Goal: Information Seeking & Learning: Learn about a topic

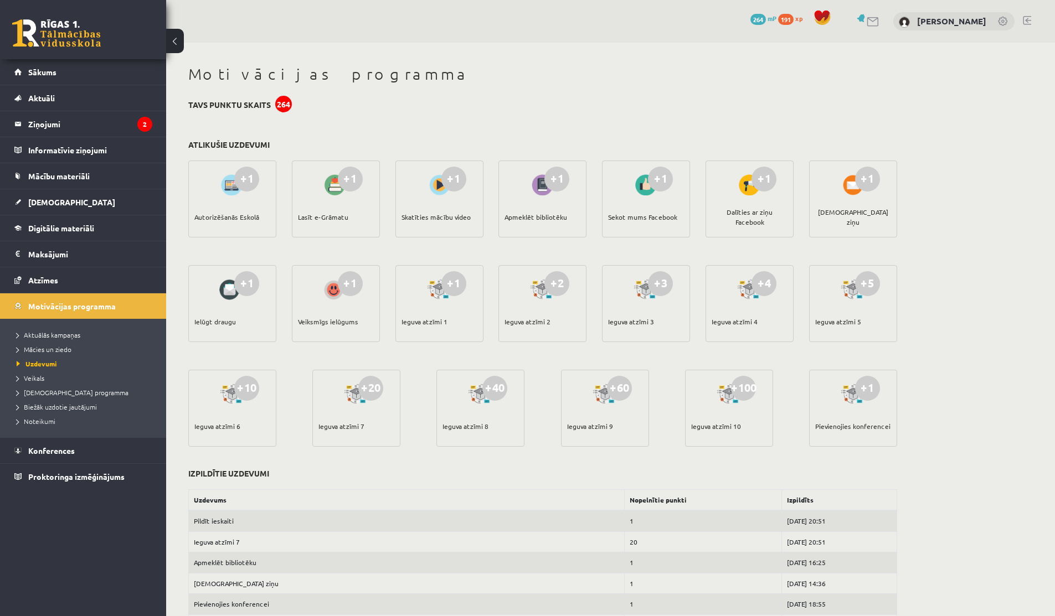
scroll to position [9, 0]
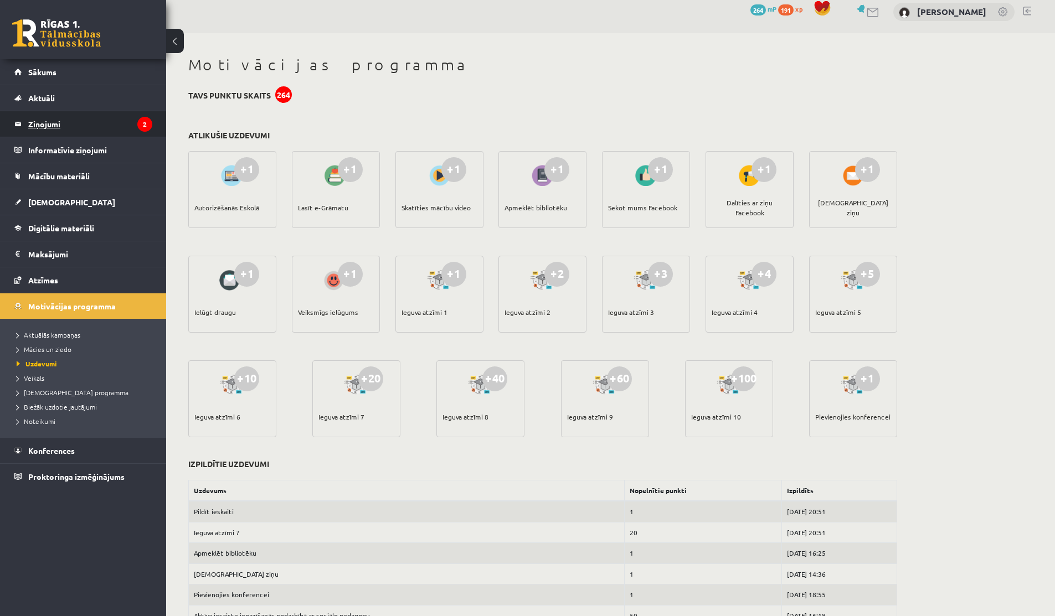
click at [58, 124] on legend "Ziņojumi 2" at bounding box center [90, 123] width 124 height 25
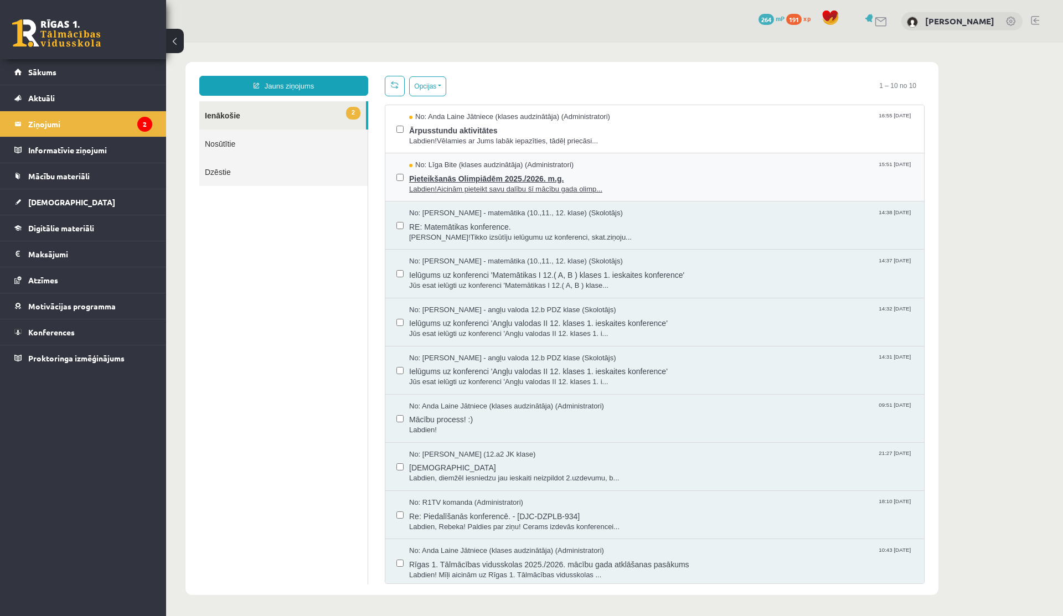
click at [437, 176] on span "Pieteikšanās Olimpiādēm 2025./2026. m.g." at bounding box center [661, 178] width 504 height 14
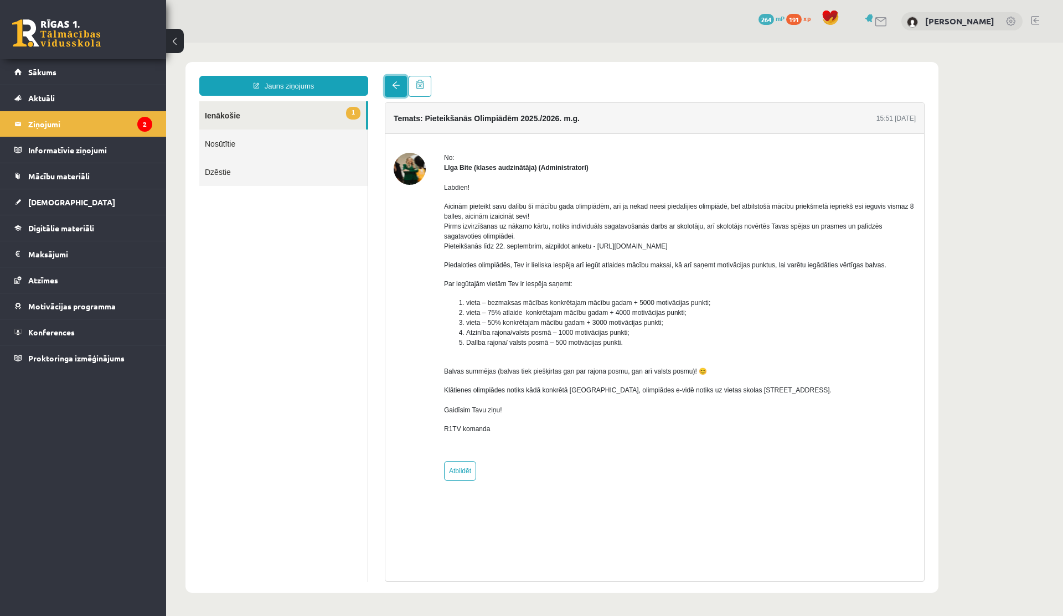
click at [394, 85] on span at bounding box center [396, 85] width 8 height 8
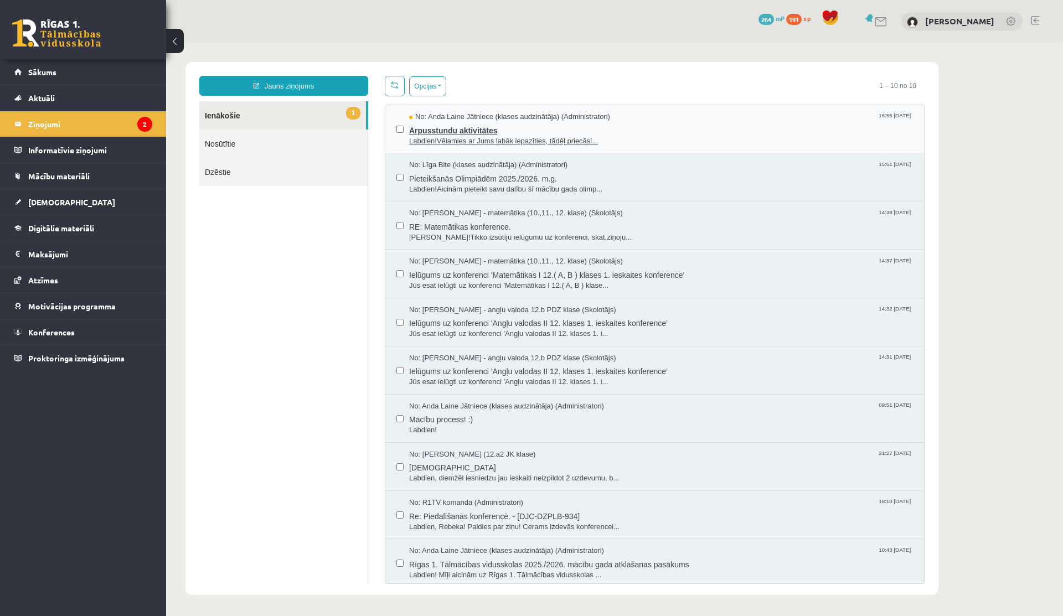
click at [474, 130] on span "Ārpusstundu aktivitātes" at bounding box center [661, 129] width 504 height 14
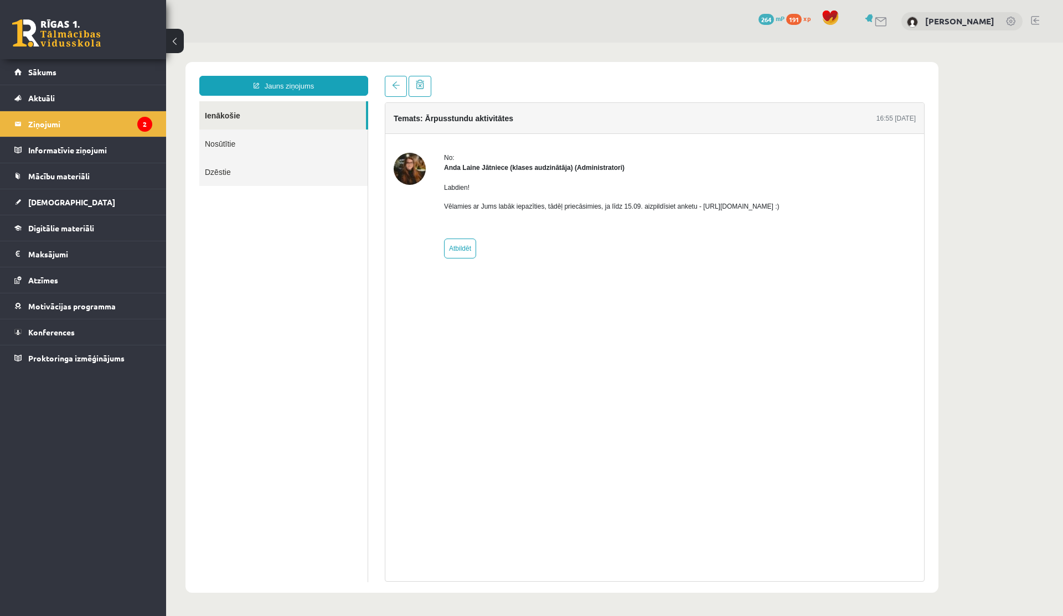
drag, startPoint x: 718, startPoint y: 205, endPoint x: 843, endPoint y: 206, distance: 124.6
click at [780, 206] on p "Vēlamies ar Jums labāk iepazīties, tādēļ priecāsimies, ja līdz 15.09. aizpildīs…" at bounding box center [612, 207] width 336 height 10
copy p "https://forms.gle/mVxkUEapGFxHM7hU7"
click at [96, 80] on link "Sākums" at bounding box center [83, 71] width 138 height 25
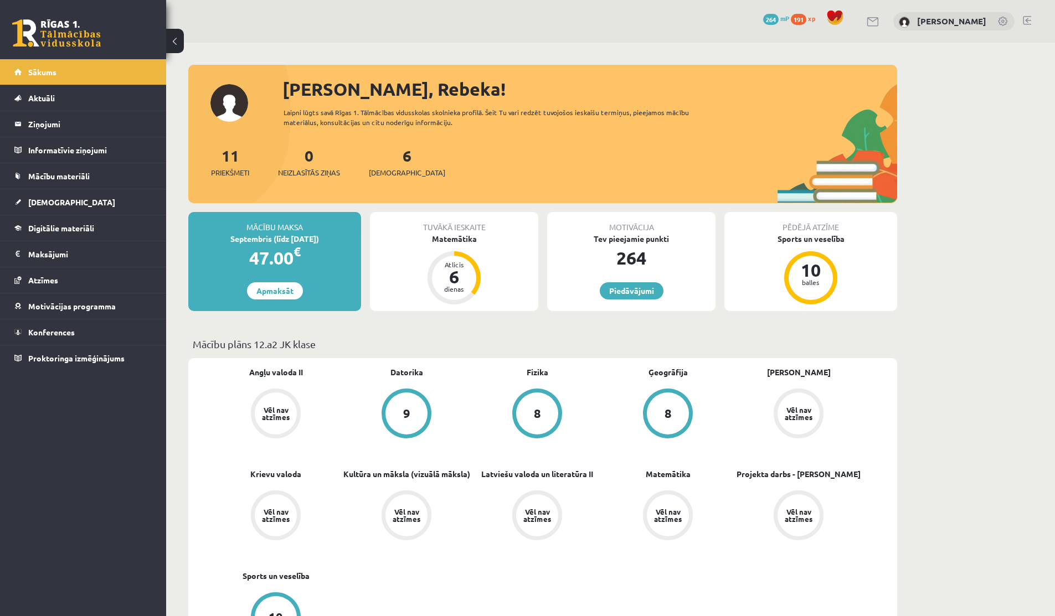
click at [874, 18] on link at bounding box center [872, 21] width 13 height 9
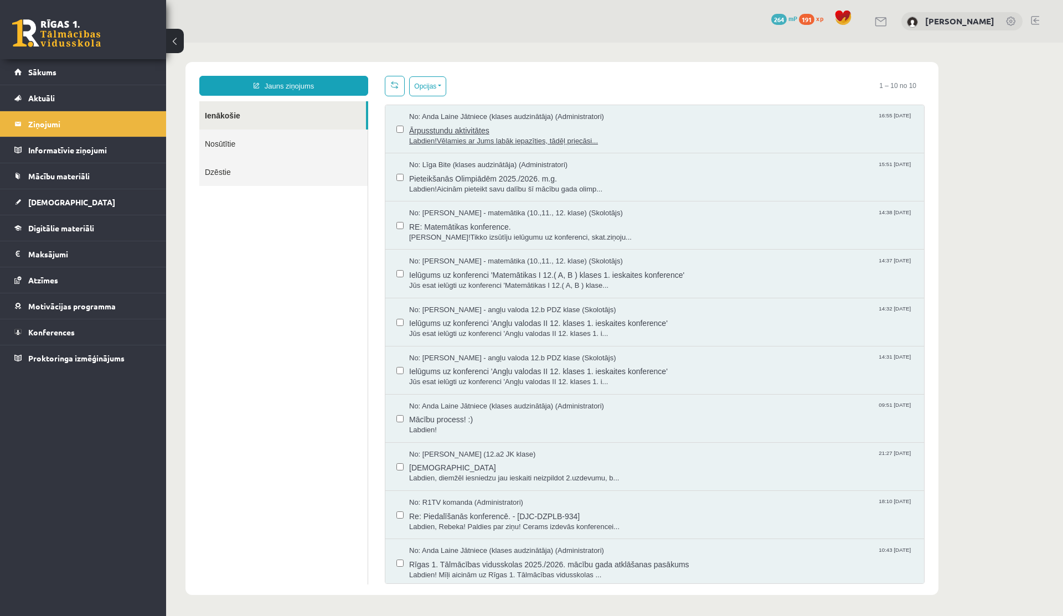
click at [476, 141] on span "Labdien!Vēlamies ar Jums labāk iepazīties, tādēļ priecāsi..." at bounding box center [661, 141] width 504 height 11
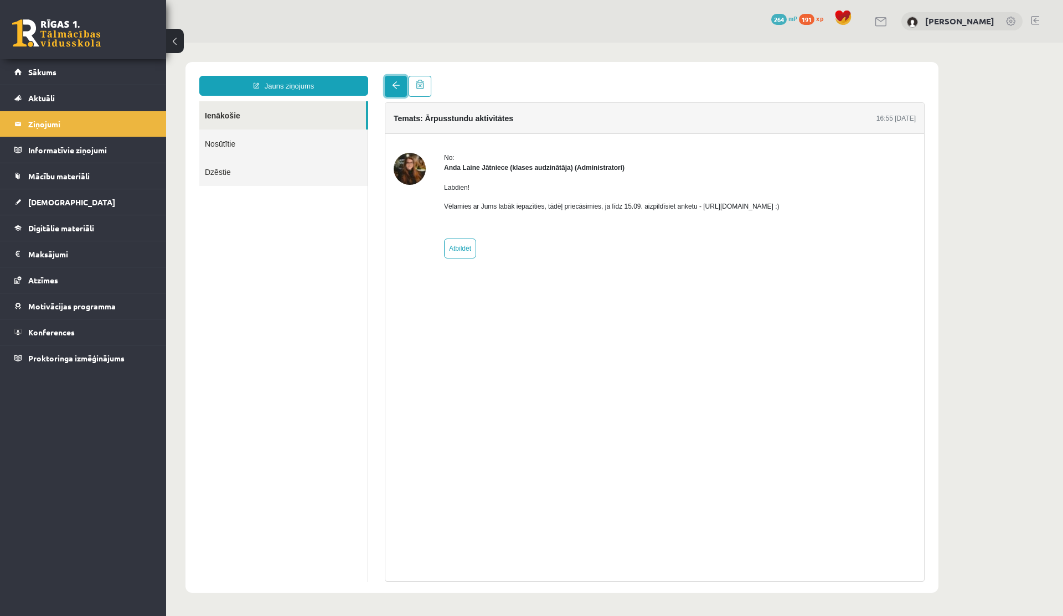
click at [395, 94] on link at bounding box center [396, 86] width 22 height 21
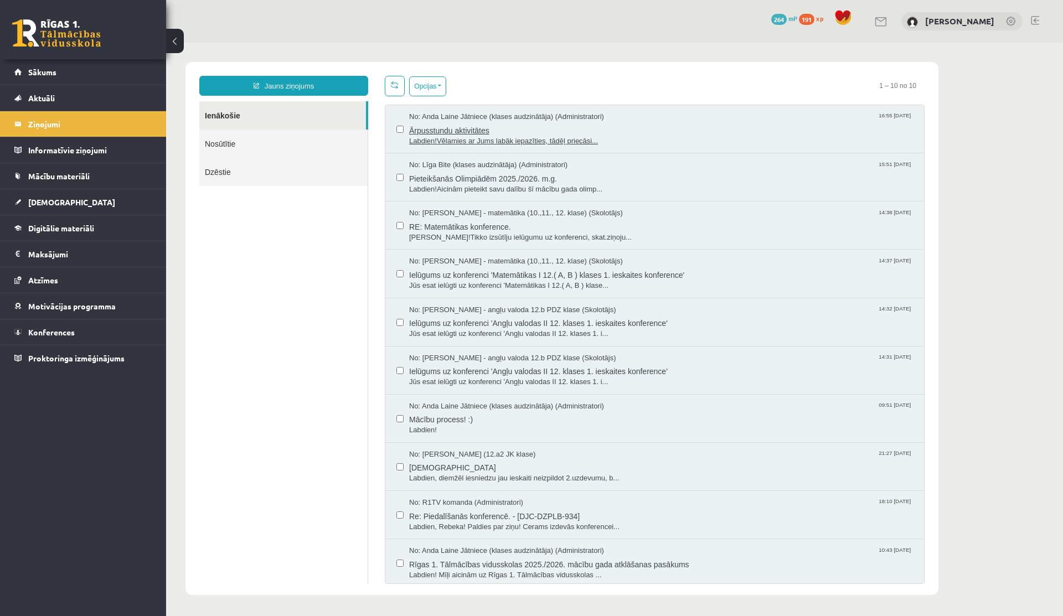
click at [460, 122] on span "Ārpusstundu aktivitātes" at bounding box center [661, 129] width 504 height 14
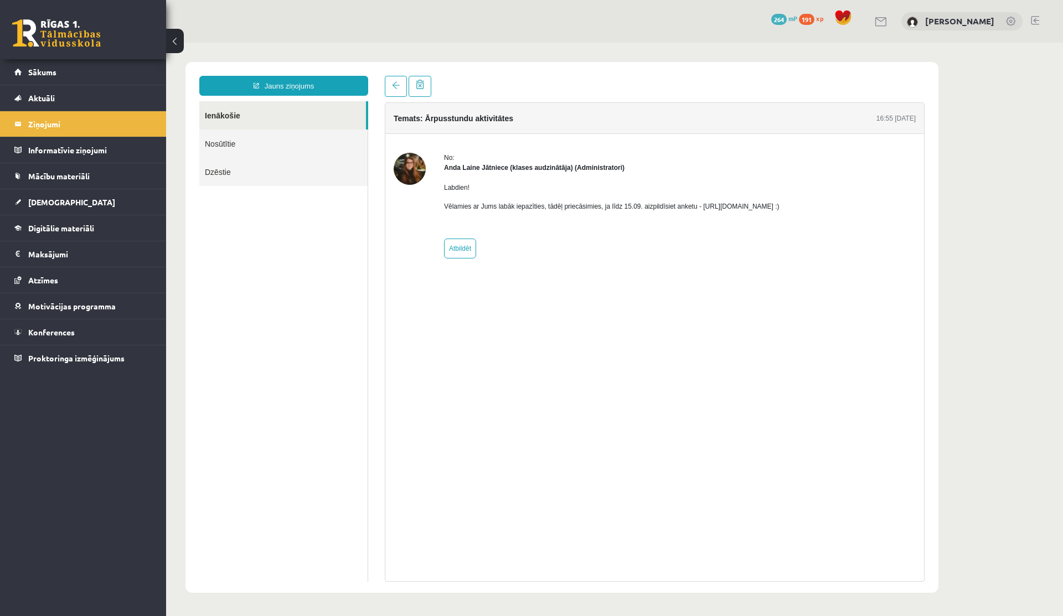
click at [1010, 24] on link at bounding box center [1011, 22] width 11 height 11
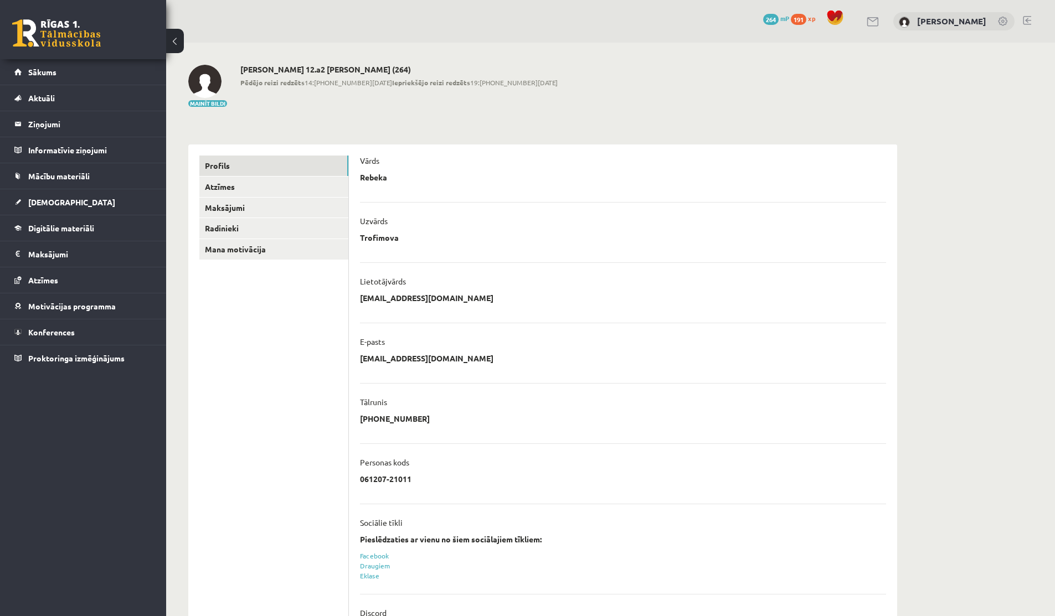
scroll to position [58, 0]
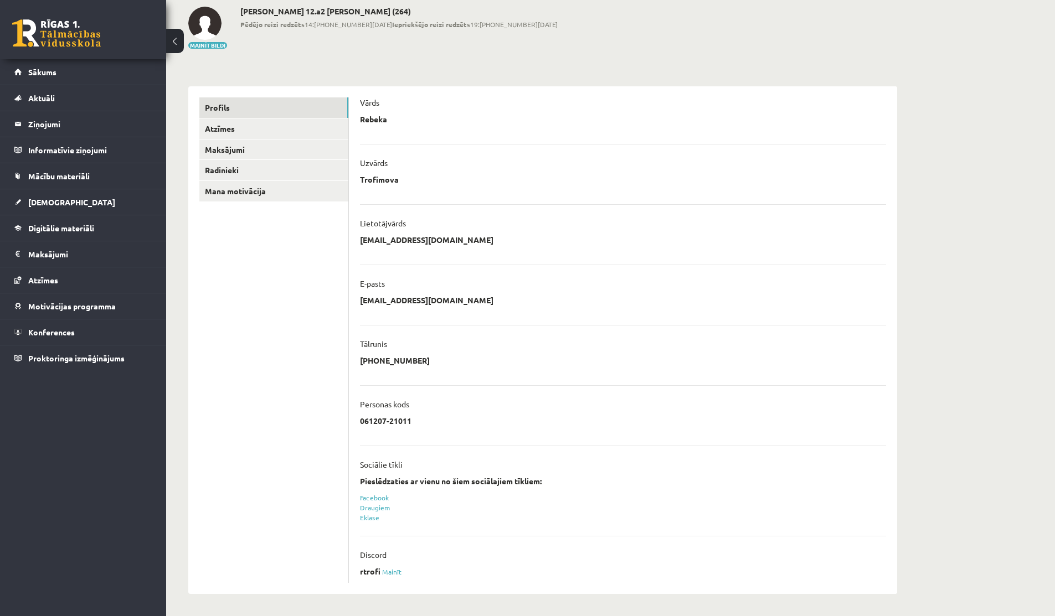
click at [370, 567] on p "rtrofi" at bounding box center [370, 571] width 20 height 10
click at [373, 552] on p "Discord" at bounding box center [373, 555] width 27 height 10
click at [368, 565] on div "Discord" at bounding box center [623, 558] width 526 height 17
click at [386, 569] on link "Mainīt" at bounding box center [392, 571] width 20 height 9
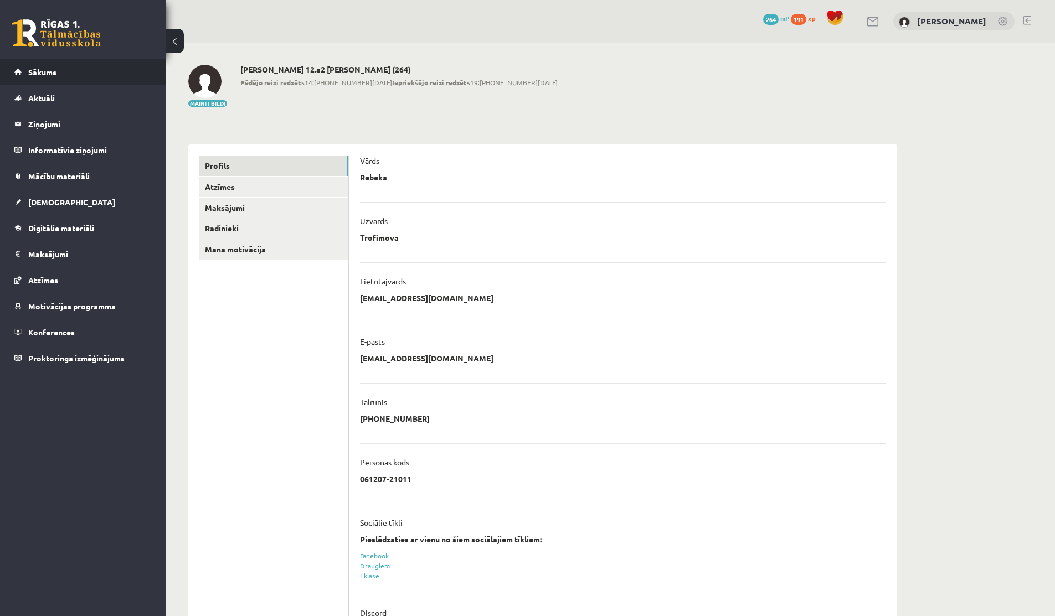
click at [78, 61] on link "Sākums" at bounding box center [83, 71] width 138 height 25
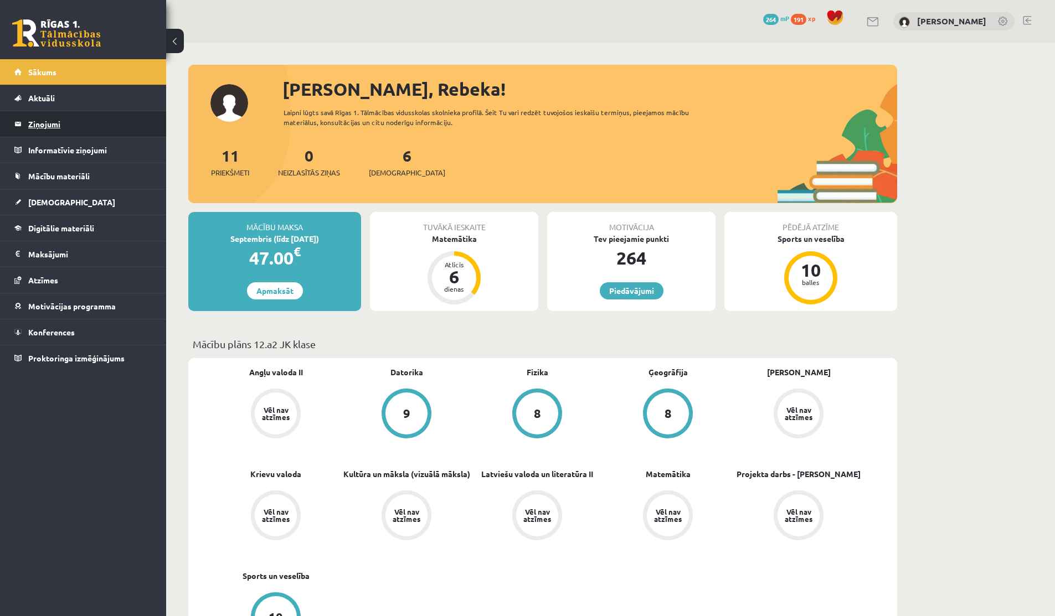
click at [44, 117] on legend "Ziņojumi 0" at bounding box center [90, 123] width 124 height 25
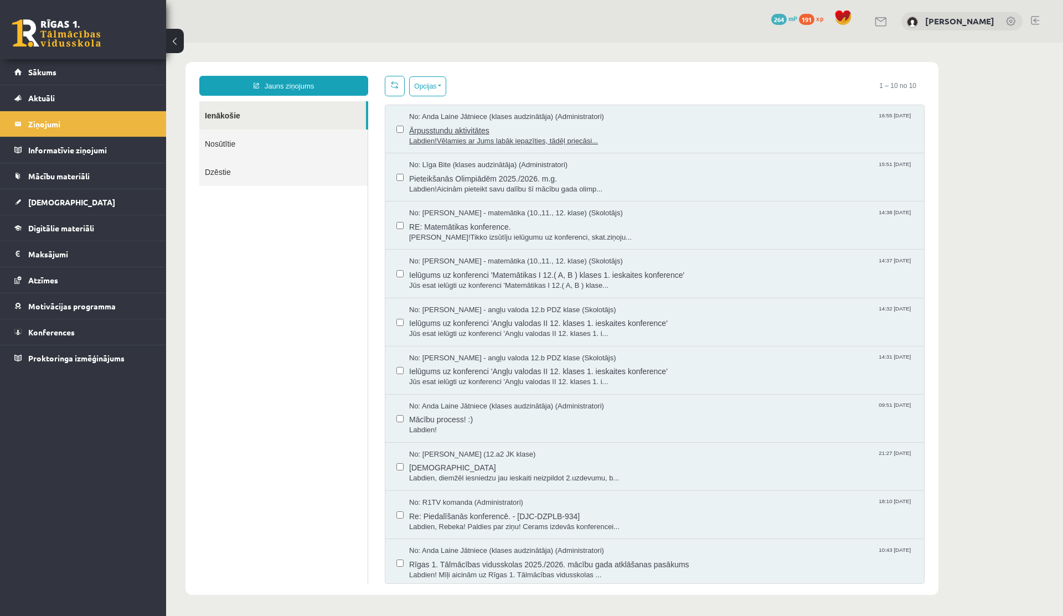
click at [491, 139] on span "Labdien!Vēlamies ar Jums labāk iepazīties, tādēļ priecāsi..." at bounding box center [661, 141] width 504 height 11
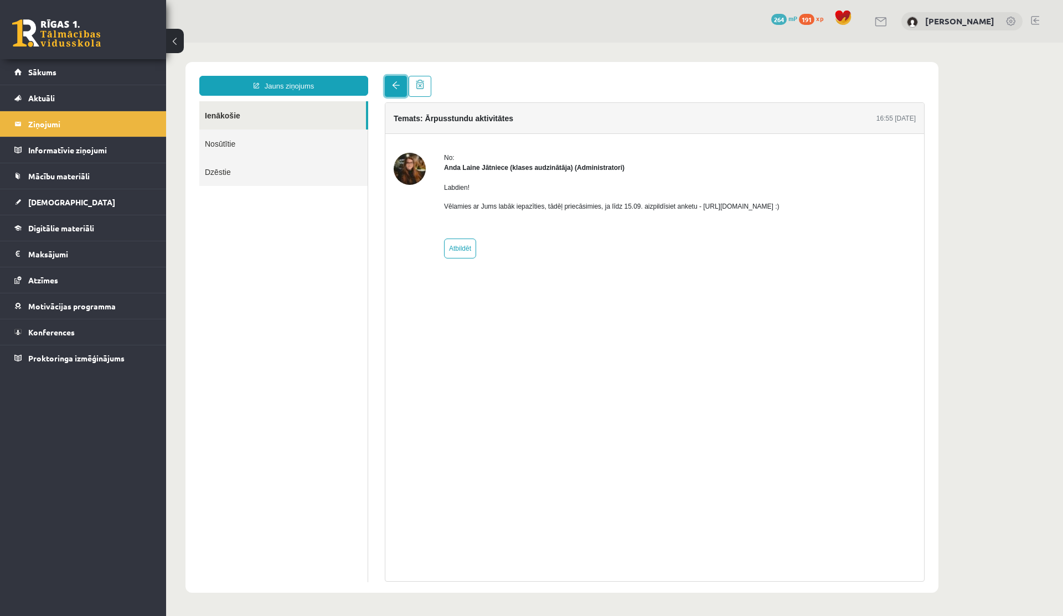
click at [399, 92] on link at bounding box center [396, 86] width 22 height 21
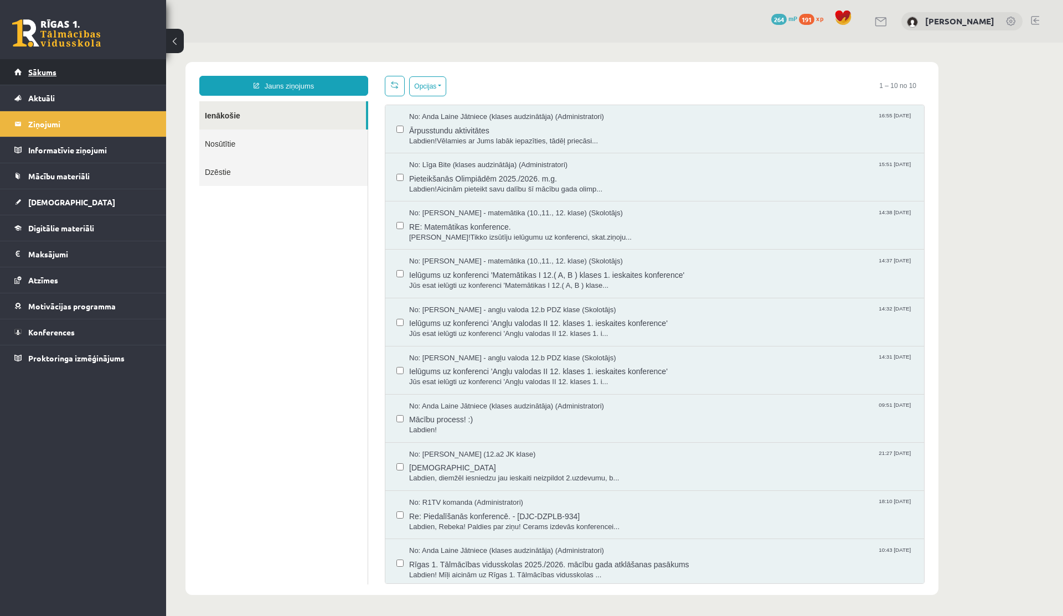
click at [58, 69] on link "Sākums" at bounding box center [83, 71] width 138 height 25
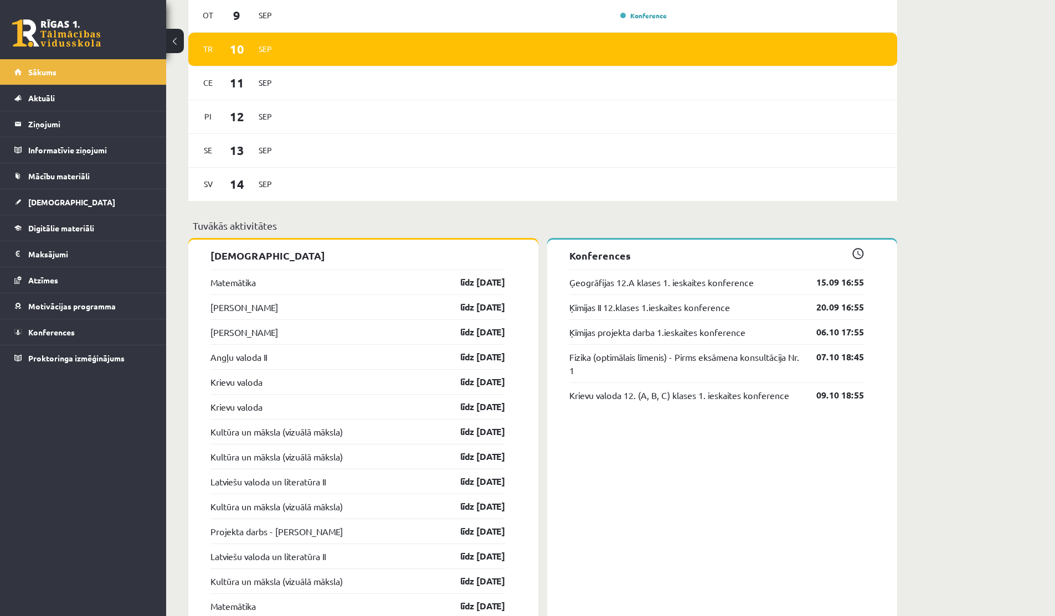
scroll to position [778, 0]
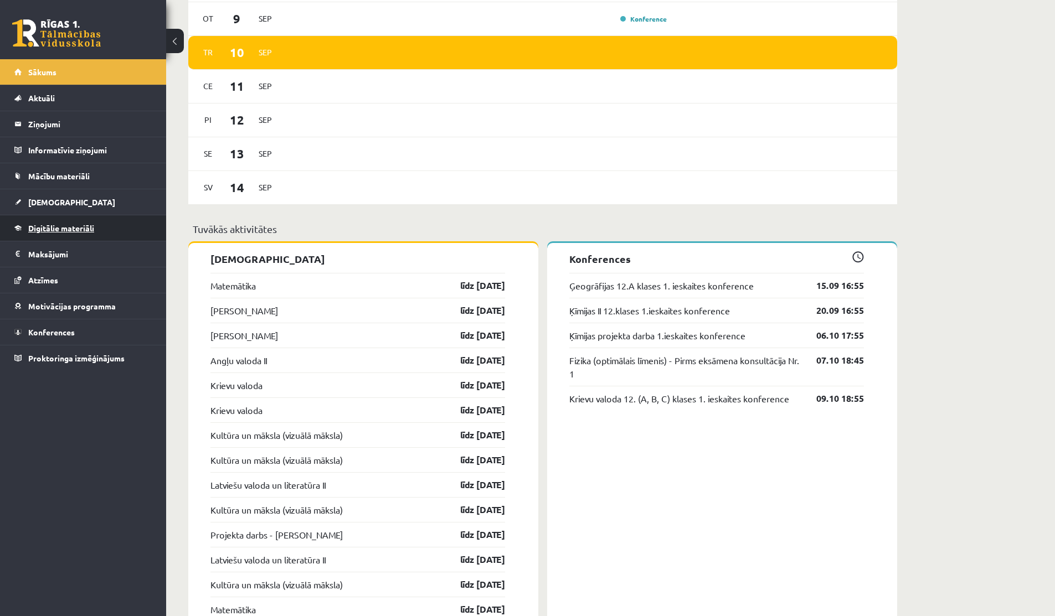
click at [68, 231] on span "Digitālie materiāli" at bounding box center [61, 228] width 66 height 10
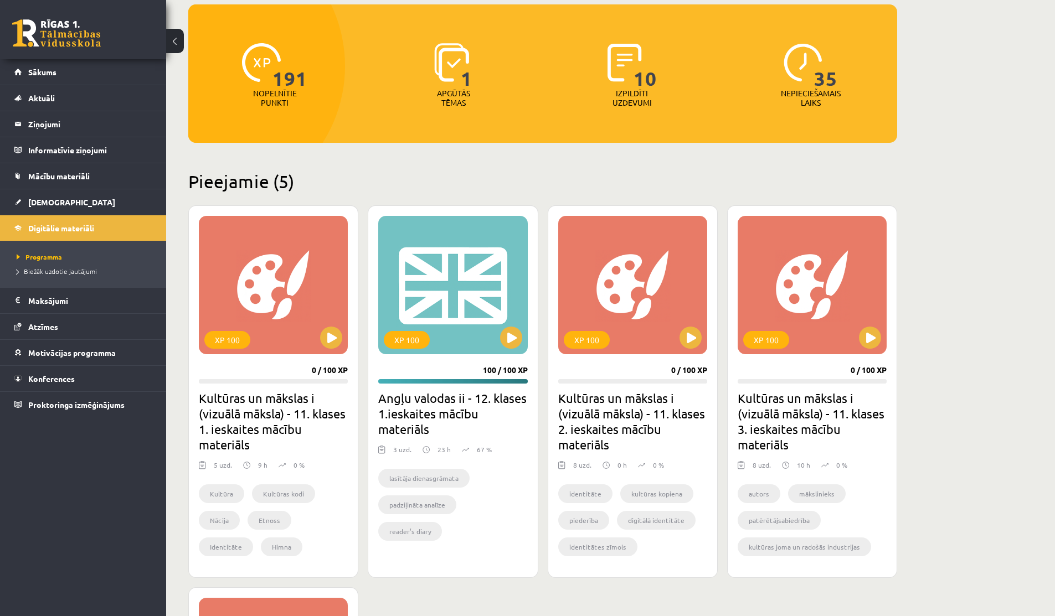
scroll to position [108, 0]
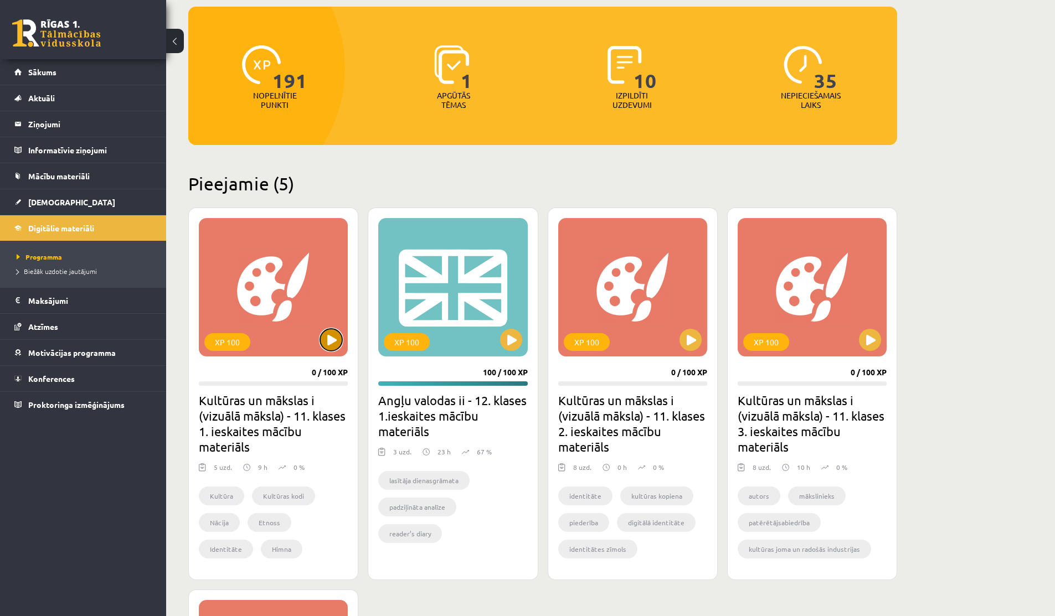
click at [336, 349] on button at bounding box center [331, 340] width 22 height 22
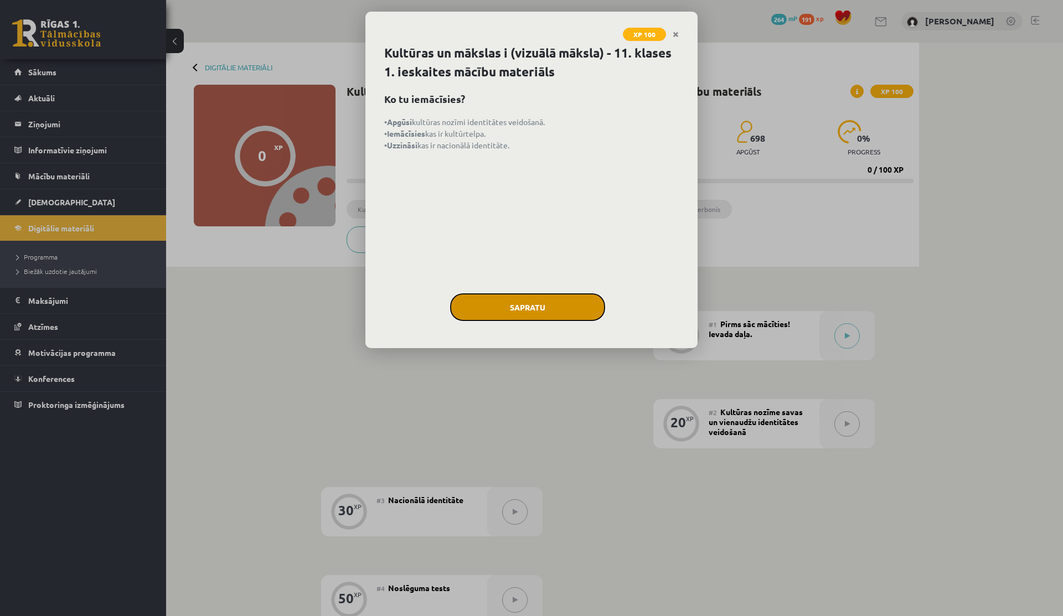
click at [463, 315] on button "Sapratu" at bounding box center [527, 307] width 155 height 28
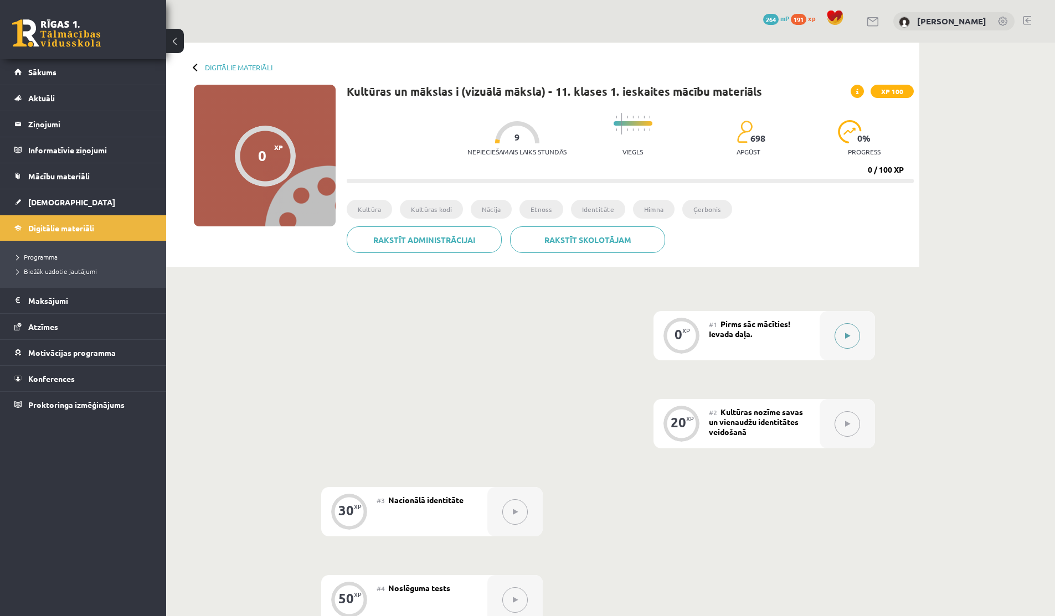
click at [834, 328] on div at bounding box center [846, 335] width 55 height 49
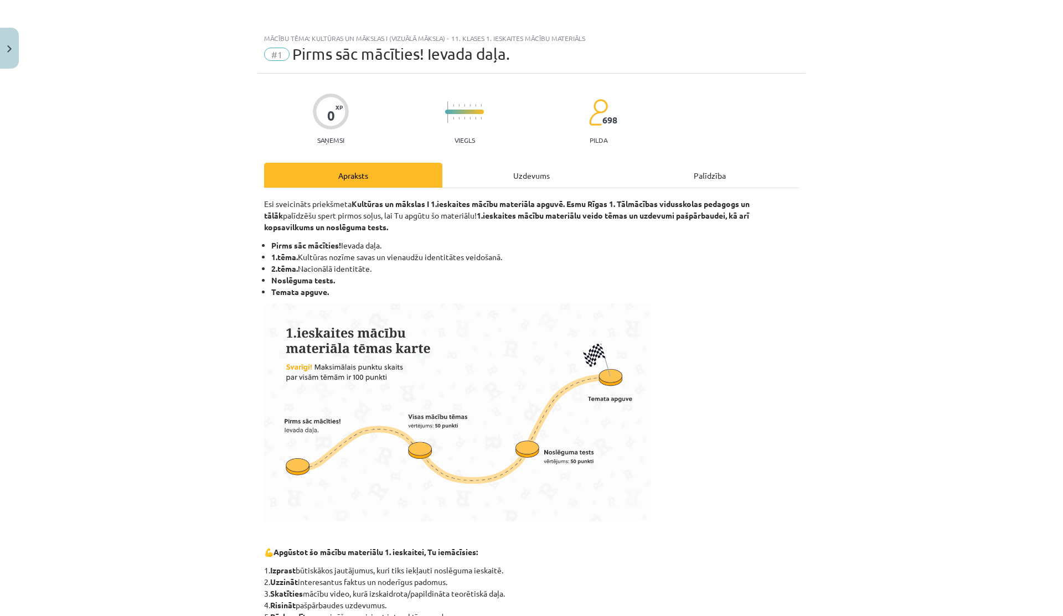
click at [495, 168] on div "Uzdevums" at bounding box center [531, 175] width 178 height 25
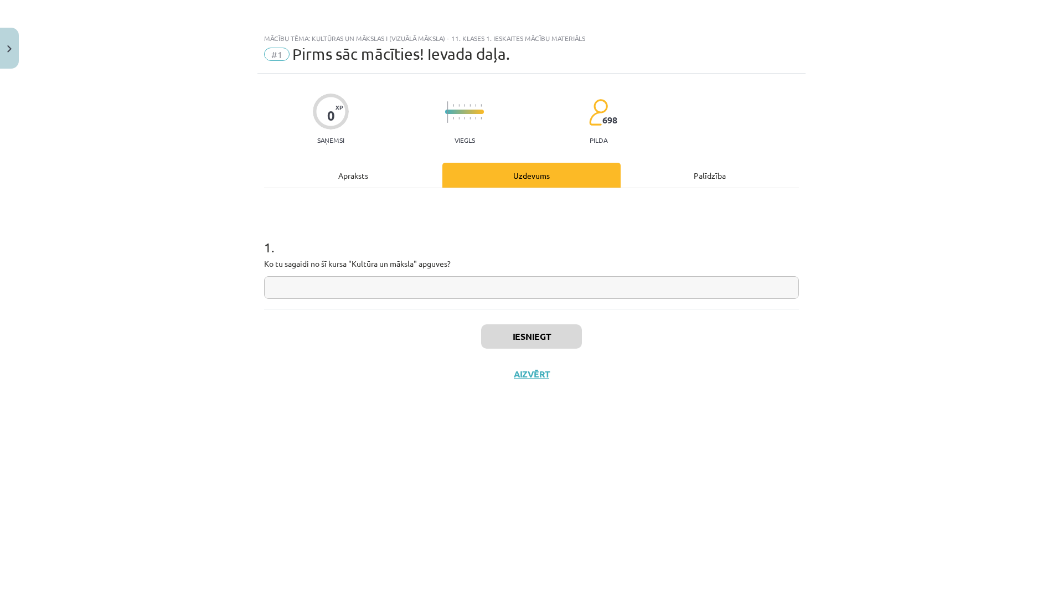
click at [357, 161] on div "0 XP Saņemsi Viegls 698 pilda Apraksts Uzdevums Palīdzība 1 . Ko tu sagaidi no …" at bounding box center [531, 331] width 548 height 515
click at [351, 167] on div "Apraksts" at bounding box center [353, 175] width 178 height 25
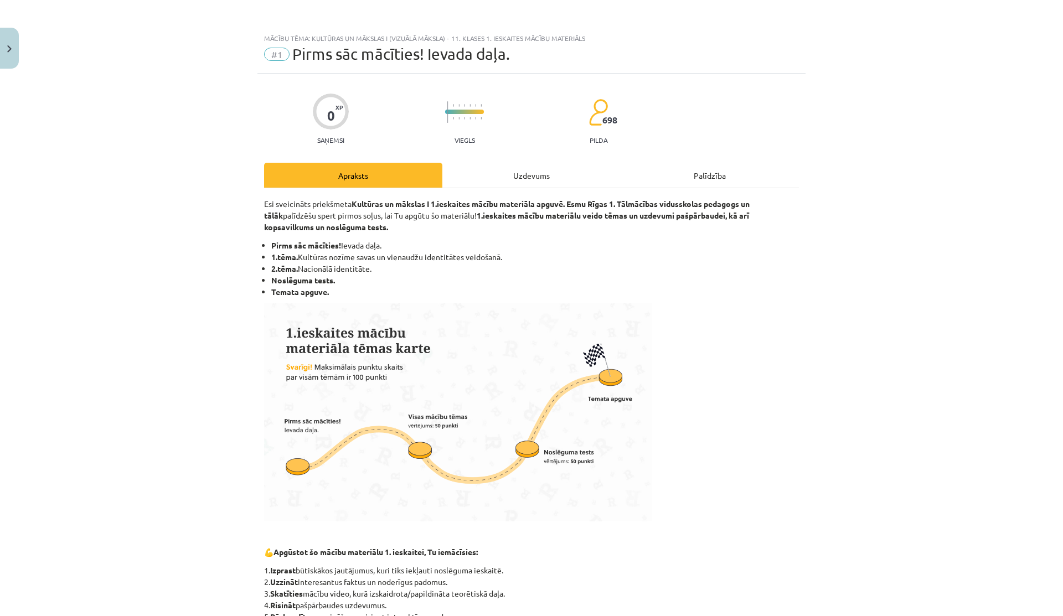
click at [497, 158] on div "0 XP Saņemsi Viegls 698 pilda Apraksts Uzdevums Palīdzība Esi sveicināts priekš…" at bounding box center [531, 528] width 548 height 909
click at [489, 164] on div "Uzdevums" at bounding box center [531, 175] width 178 height 25
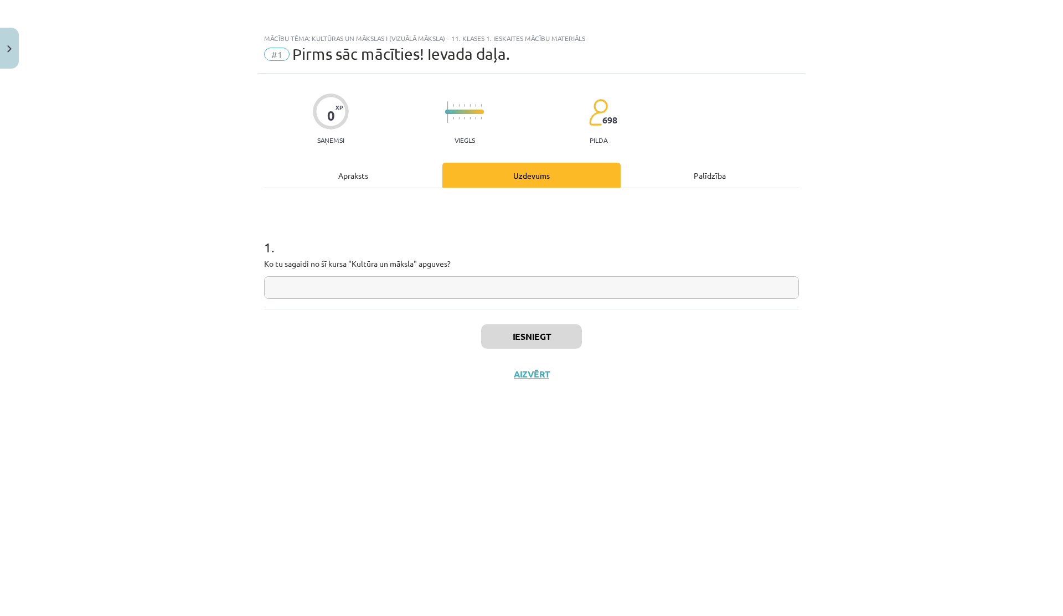
click at [388, 180] on div "Apraksts" at bounding box center [353, 175] width 178 height 25
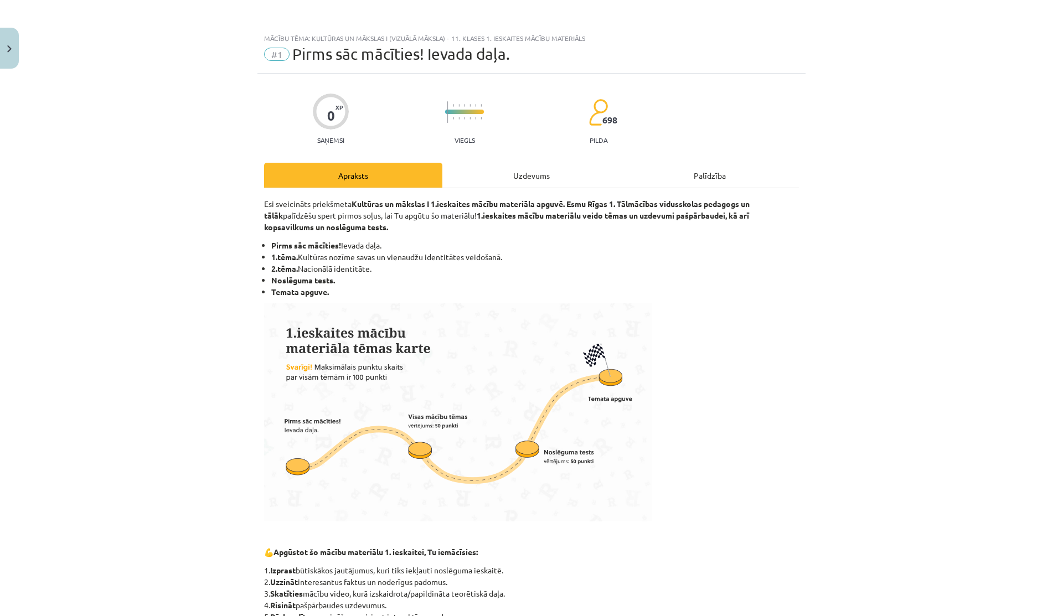
click at [485, 192] on div "Esi sveicināts priekšmeta Kultūras un mākslas I 1.ieskaites mācību materiāla ap…" at bounding box center [531, 543] width 535 height 710
click at [485, 185] on div "Uzdevums" at bounding box center [531, 175] width 178 height 25
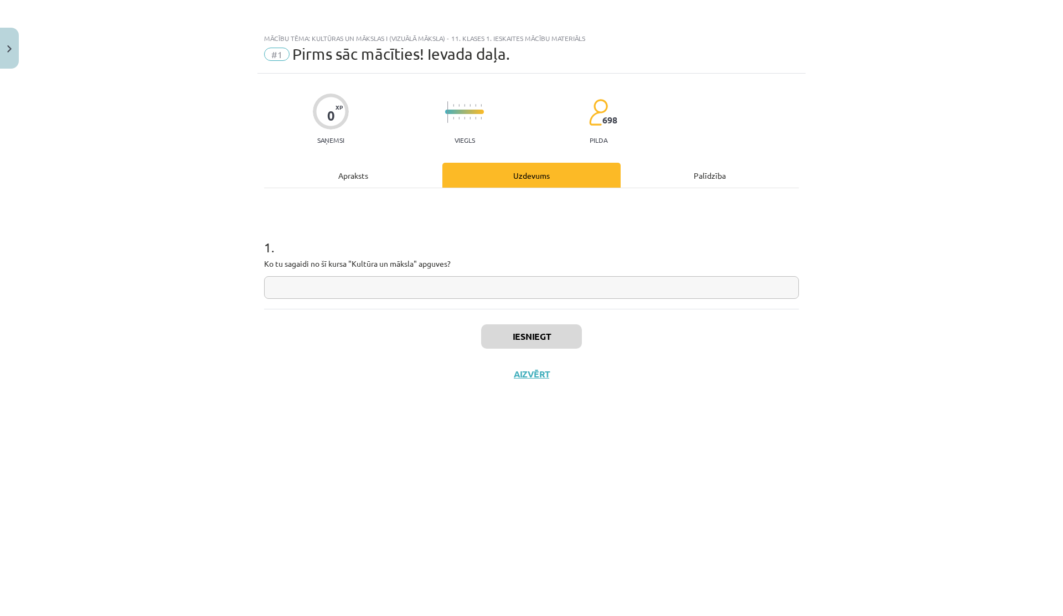
click at [372, 180] on div "Apraksts" at bounding box center [353, 175] width 178 height 25
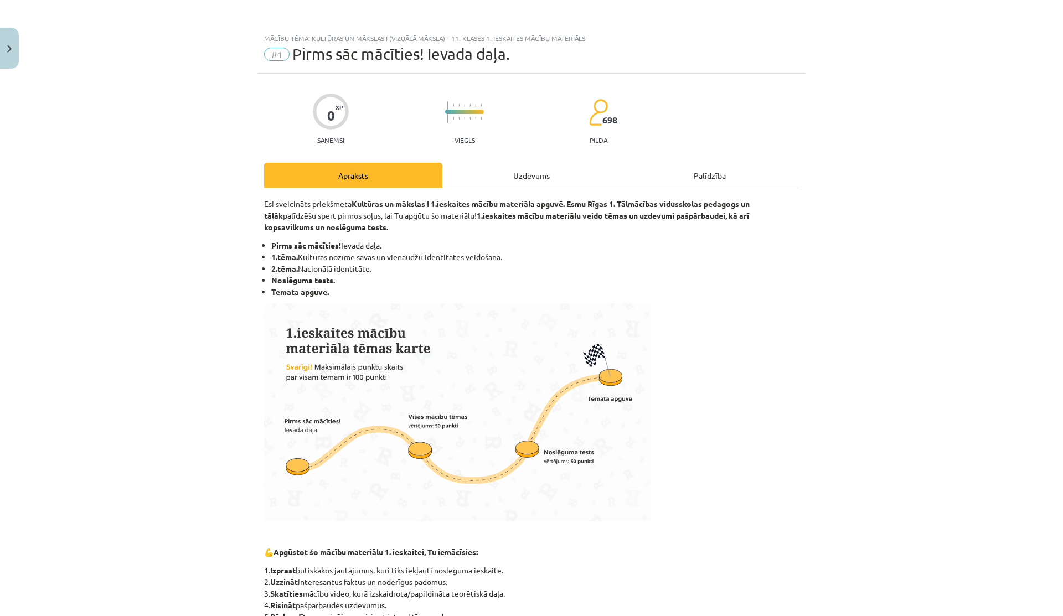
click at [473, 179] on div "Uzdevums" at bounding box center [531, 175] width 178 height 25
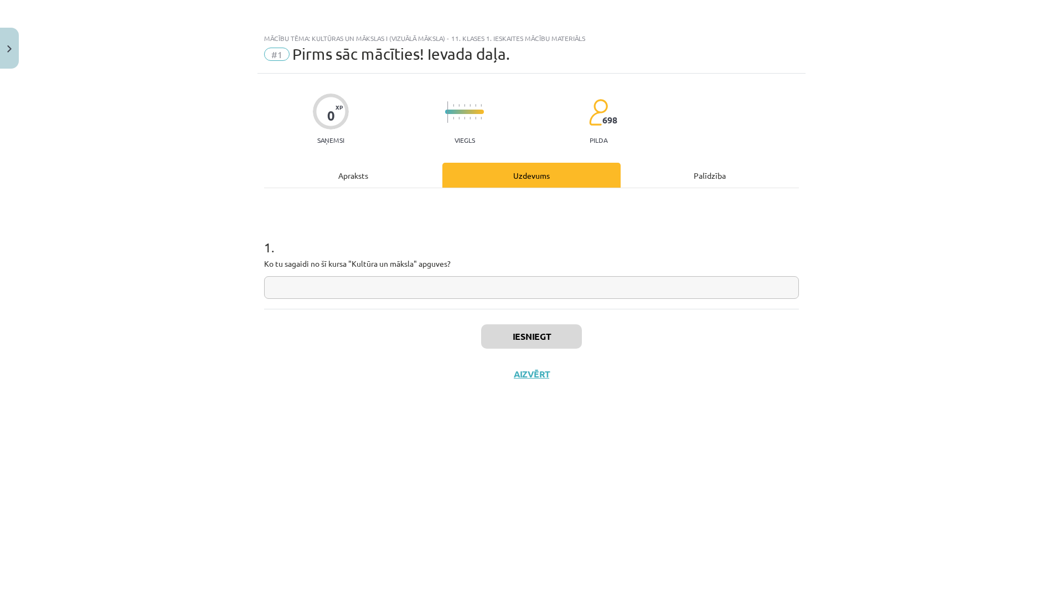
click at [340, 284] on input "text" at bounding box center [531, 287] width 535 height 23
type input "**********"
click at [355, 179] on div "Apraksts" at bounding box center [353, 175] width 178 height 25
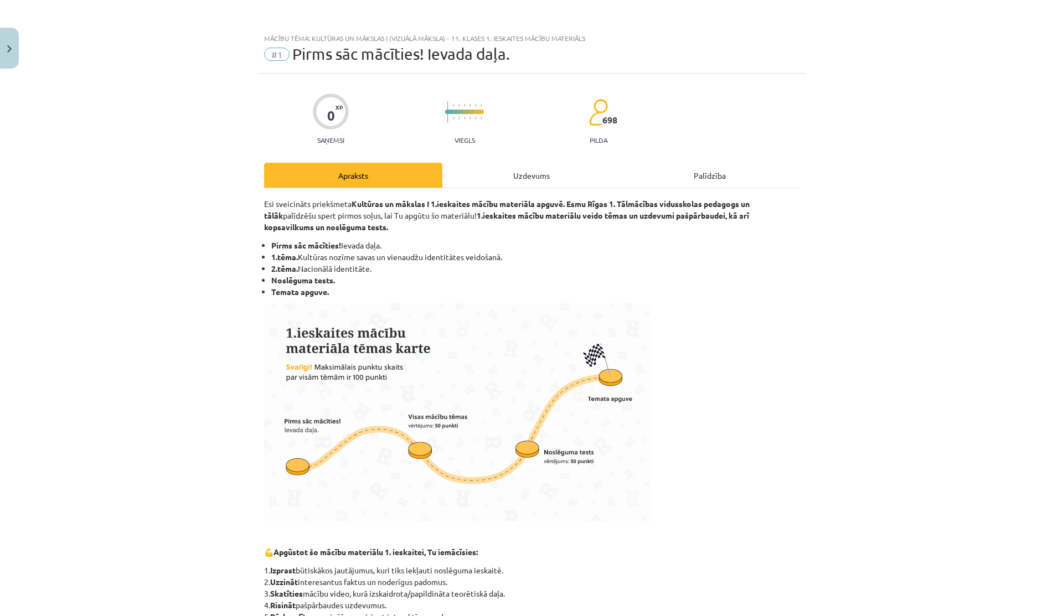
click at [462, 164] on div "Uzdevums" at bounding box center [531, 175] width 178 height 25
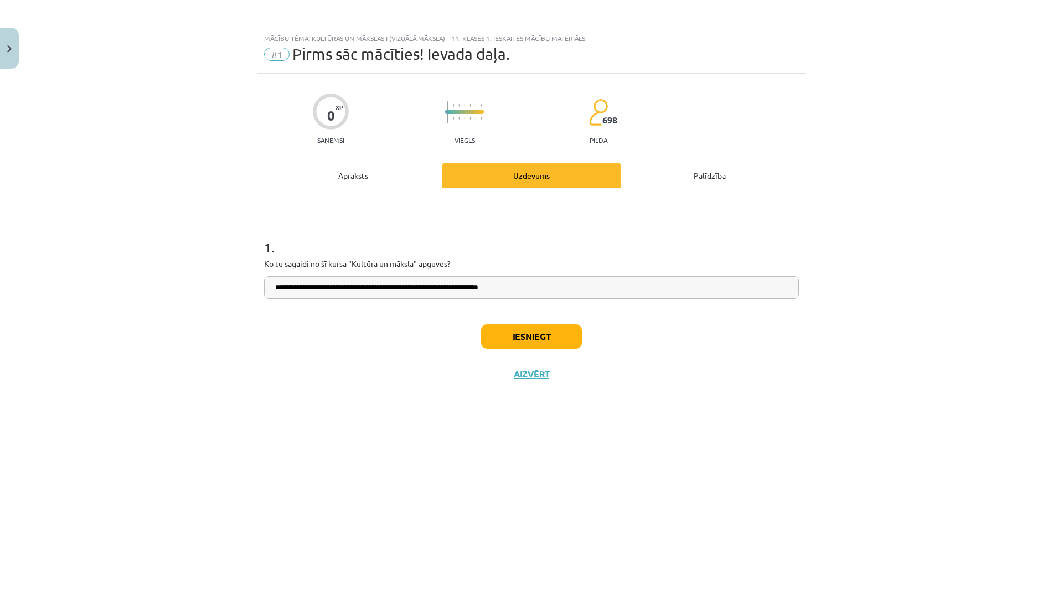
click at [376, 179] on div "Apraksts" at bounding box center [353, 175] width 178 height 25
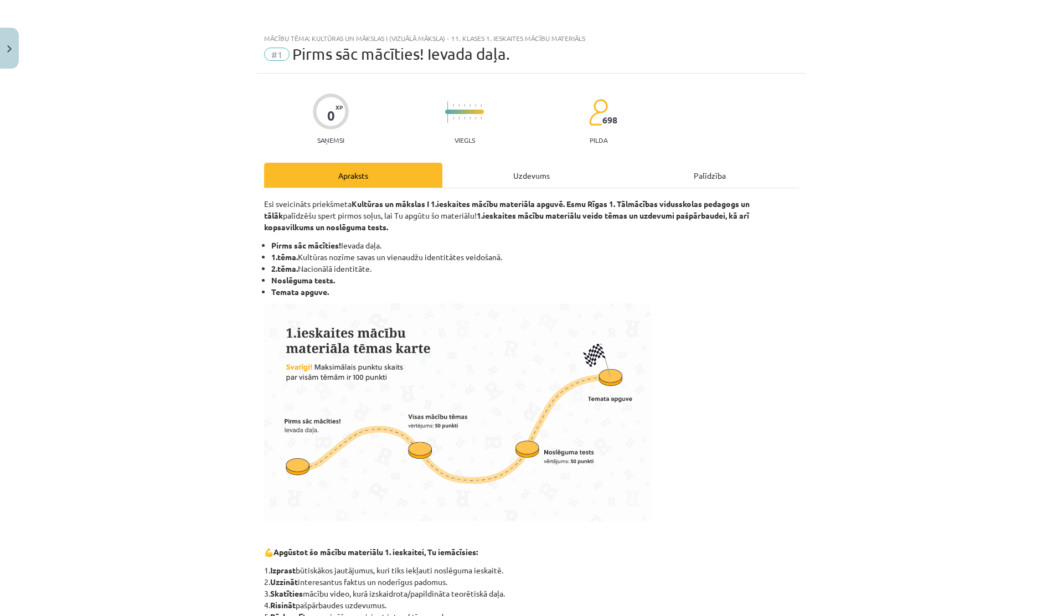
click at [460, 170] on div "Uzdevums" at bounding box center [531, 175] width 178 height 25
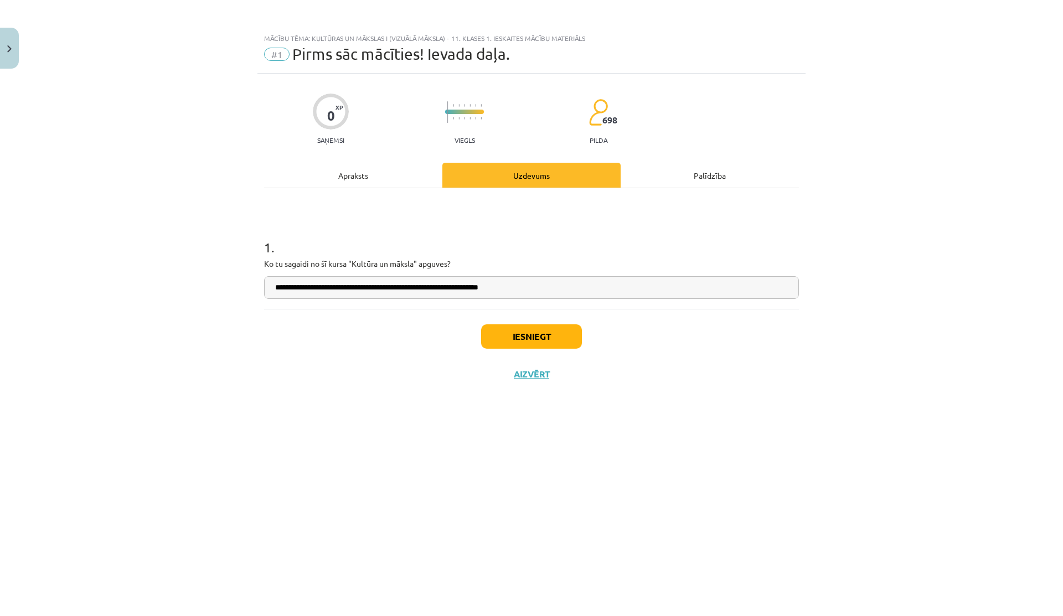
click at [394, 170] on div "Apraksts" at bounding box center [353, 175] width 178 height 25
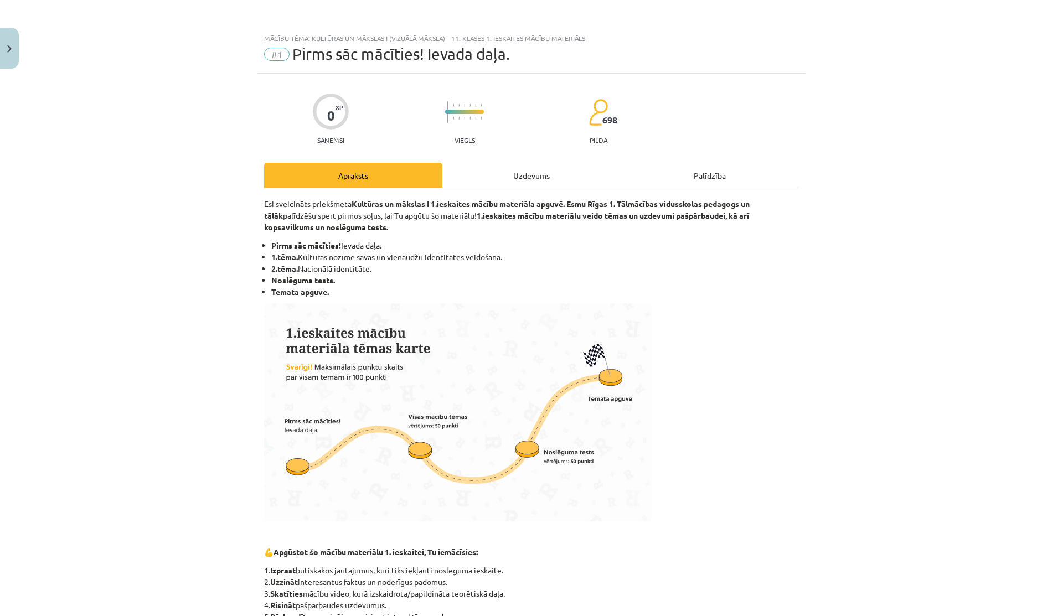
click at [467, 178] on div "Uzdevums" at bounding box center [531, 175] width 178 height 25
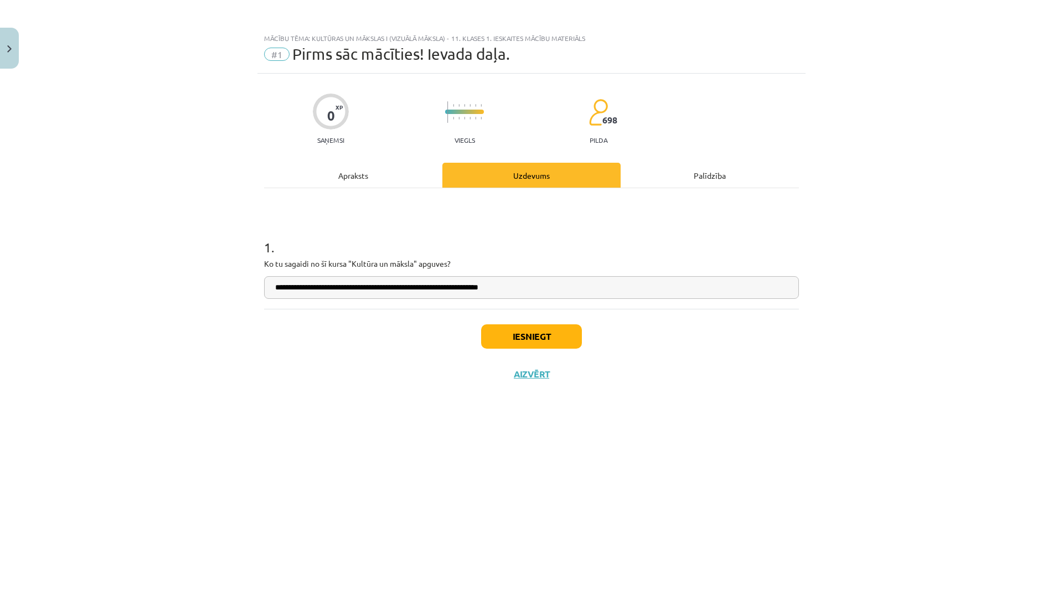
click at [435, 284] on input "**********" at bounding box center [531, 287] width 535 height 23
click at [429, 284] on input "**********" at bounding box center [531, 287] width 535 height 23
click at [567, 294] on input "**********" at bounding box center [531, 287] width 535 height 23
type input "**********"
click at [336, 177] on div "Apraksts" at bounding box center [353, 175] width 178 height 25
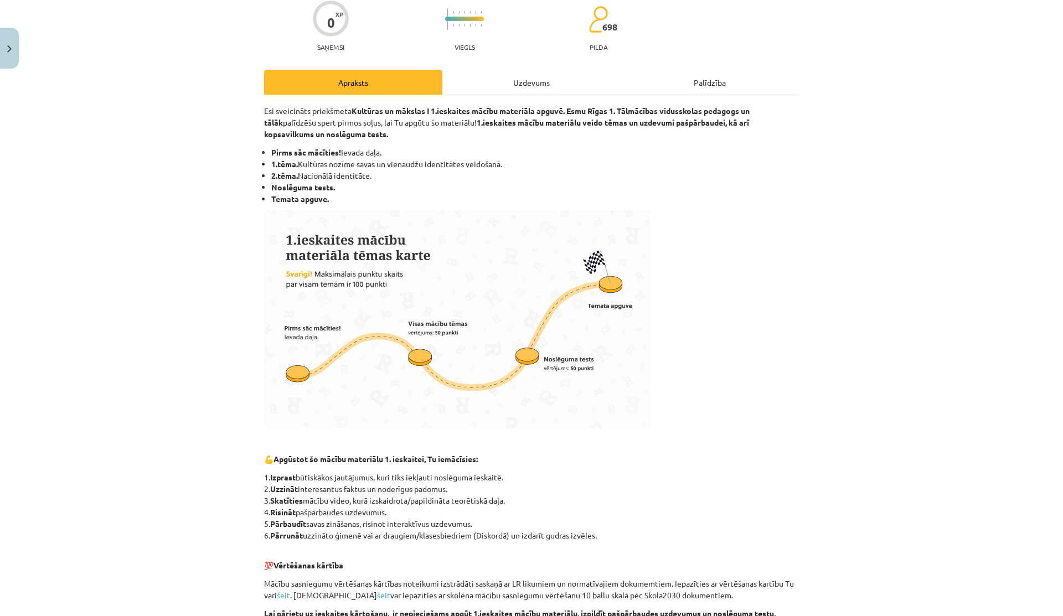
scroll to position [90, 0]
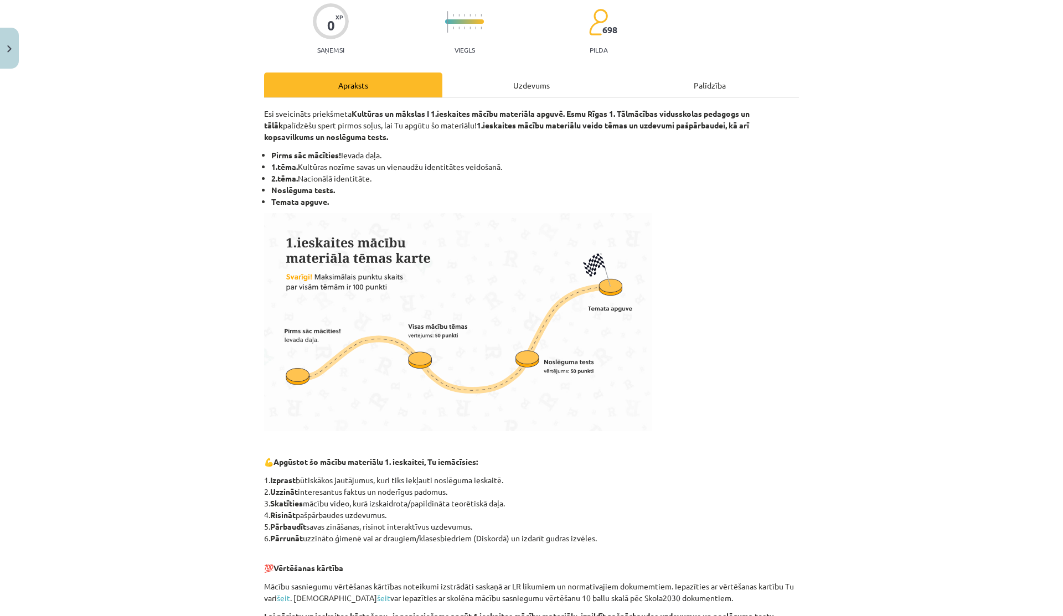
click at [478, 96] on div "Uzdevums" at bounding box center [531, 85] width 178 height 25
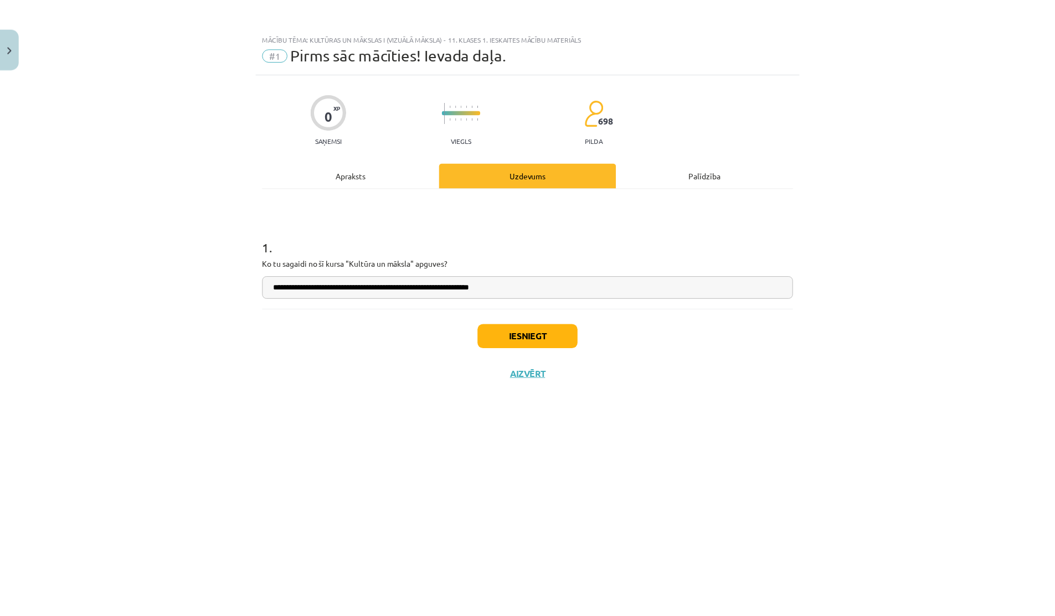
scroll to position [0, 0]
click at [509, 343] on button "Iesniegt" at bounding box center [531, 336] width 101 height 24
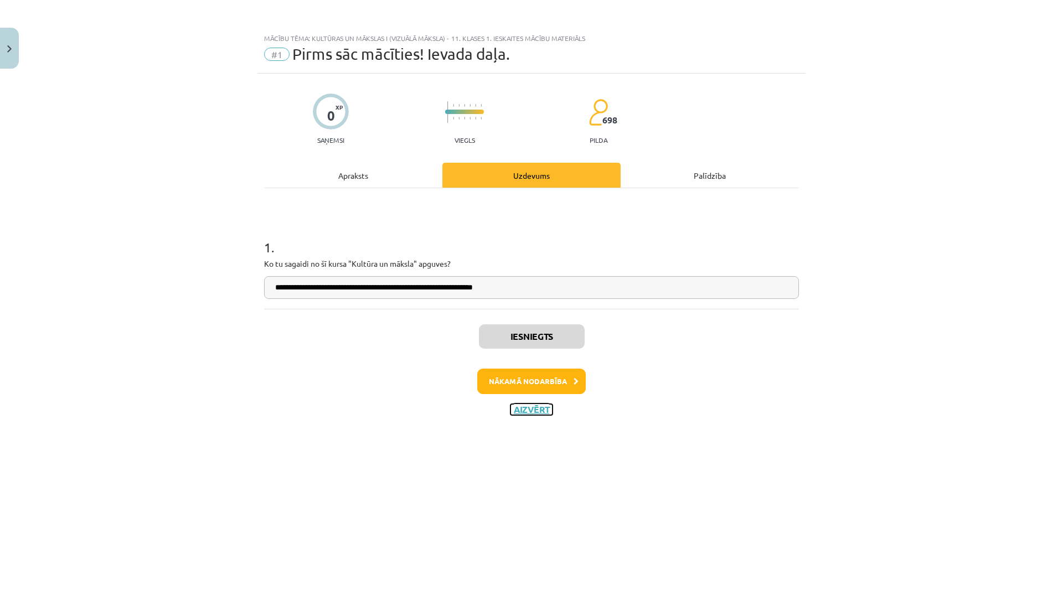
click at [534, 412] on button "Aizvērt" at bounding box center [531, 409] width 42 height 11
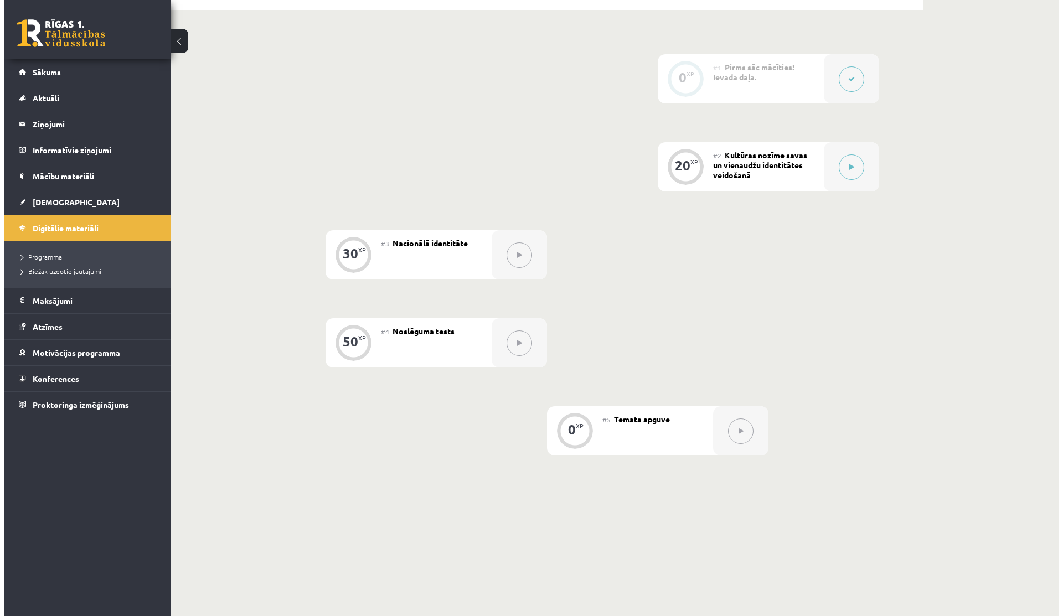
scroll to position [291, 0]
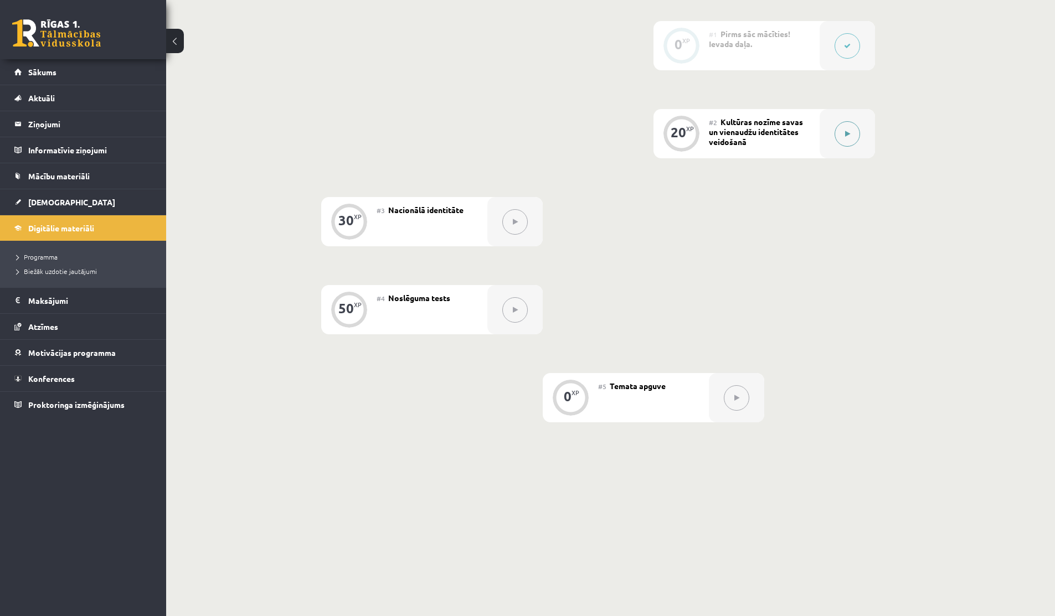
click at [847, 137] on icon at bounding box center [847, 134] width 5 height 7
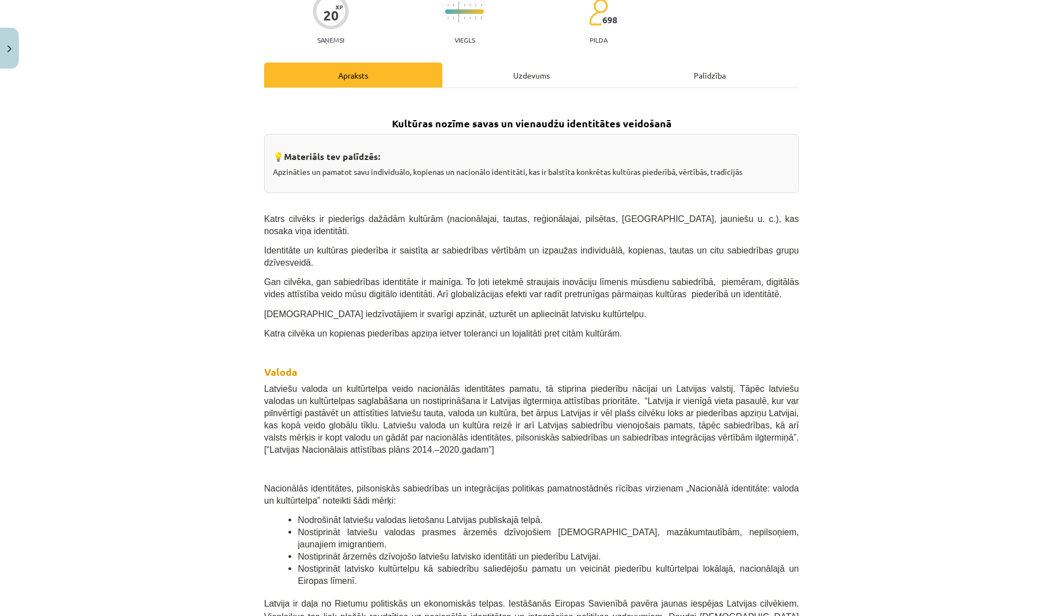
scroll to position [0, 0]
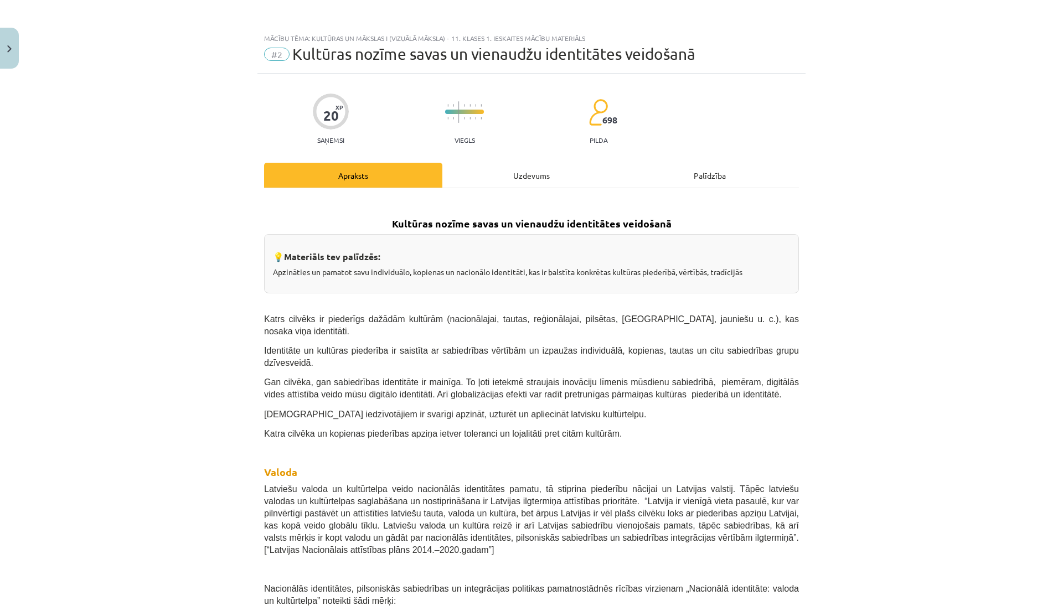
click at [541, 176] on div "Uzdevums" at bounding box center [531, 175] width 178 height 25
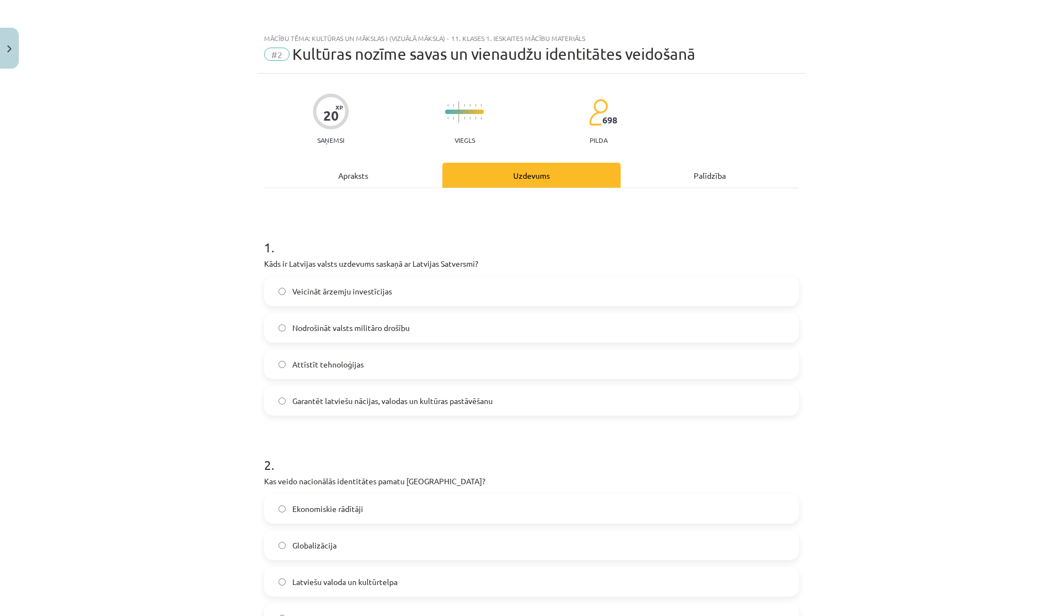
scroll to position [28, 0]
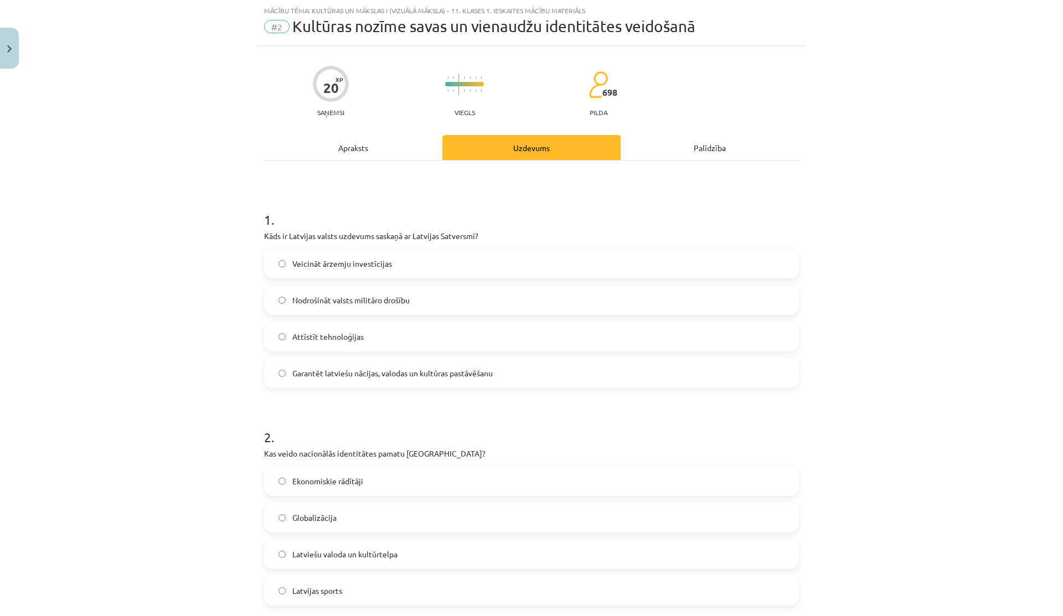
click at [381, 153] on div "Apraksts" at bounding box center [353, 147] width 178 height 25
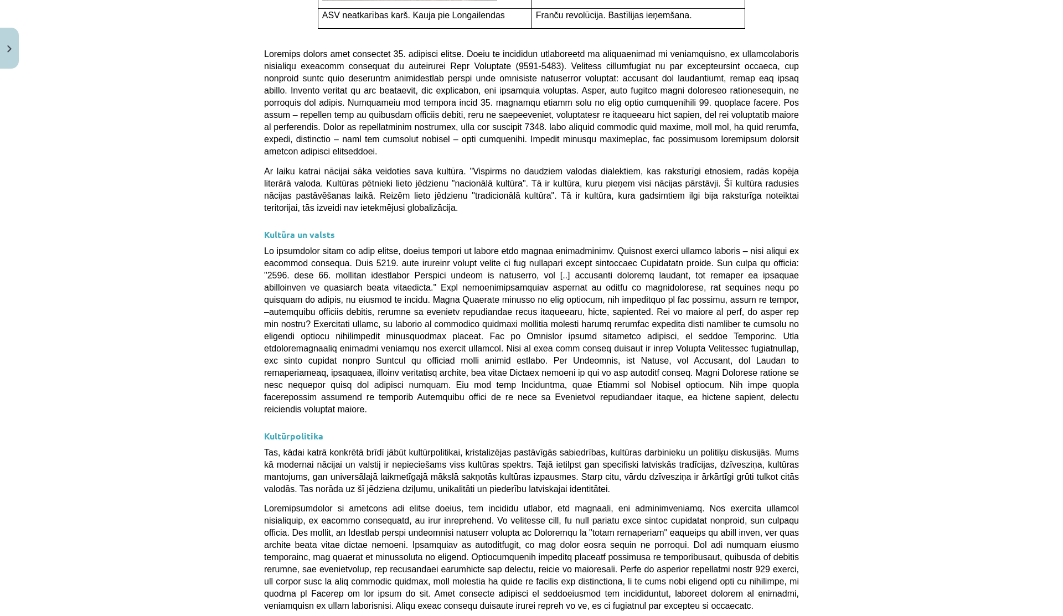
scroll to position [2661, 0]
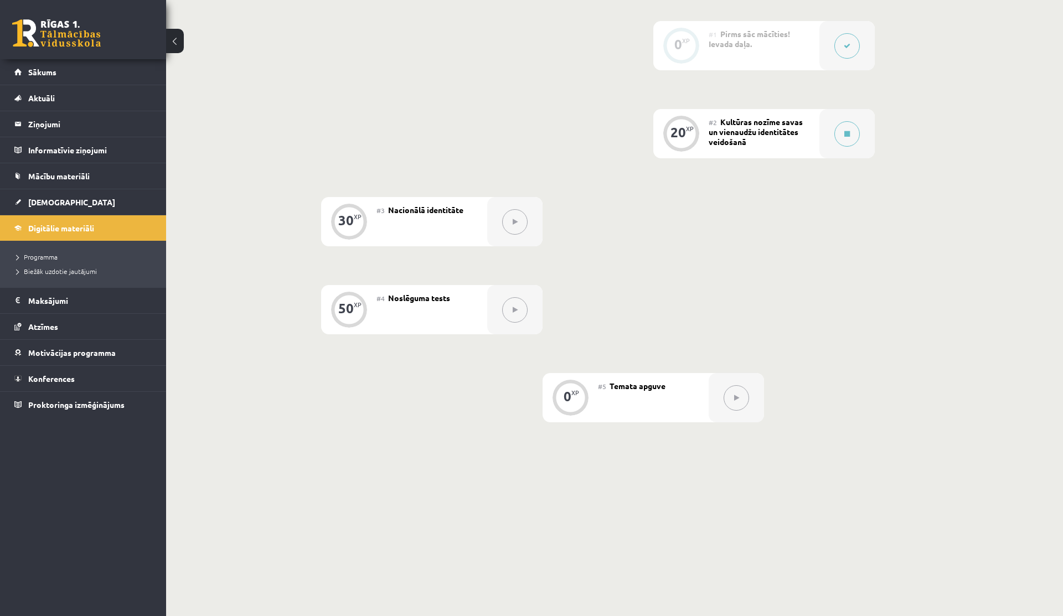
scroll to position [0, 0]
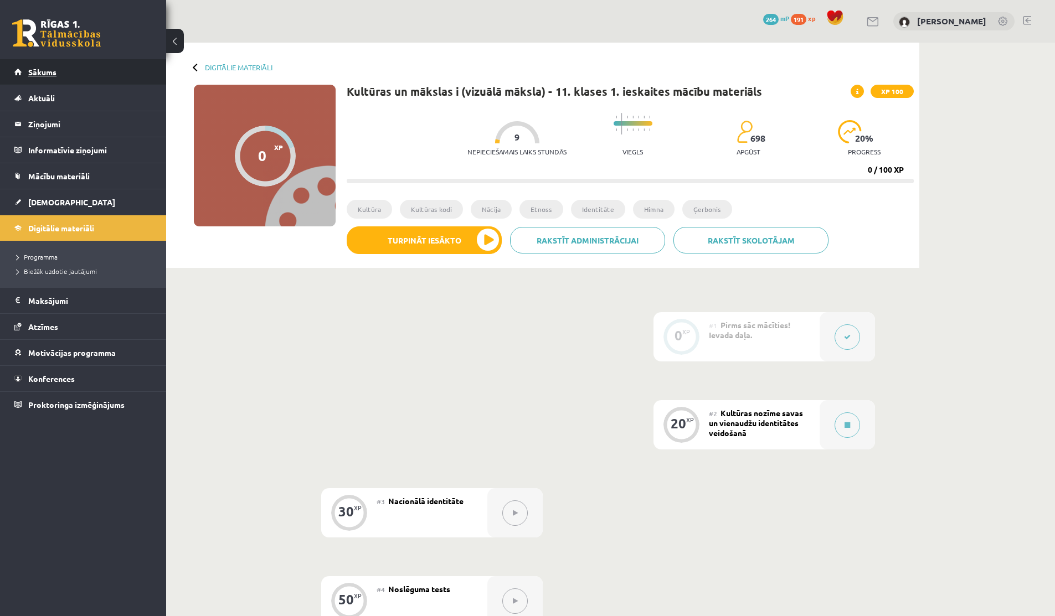
click at [51, 75] on span "Sākums" at bounding box center [42, 72] width 28 height 10
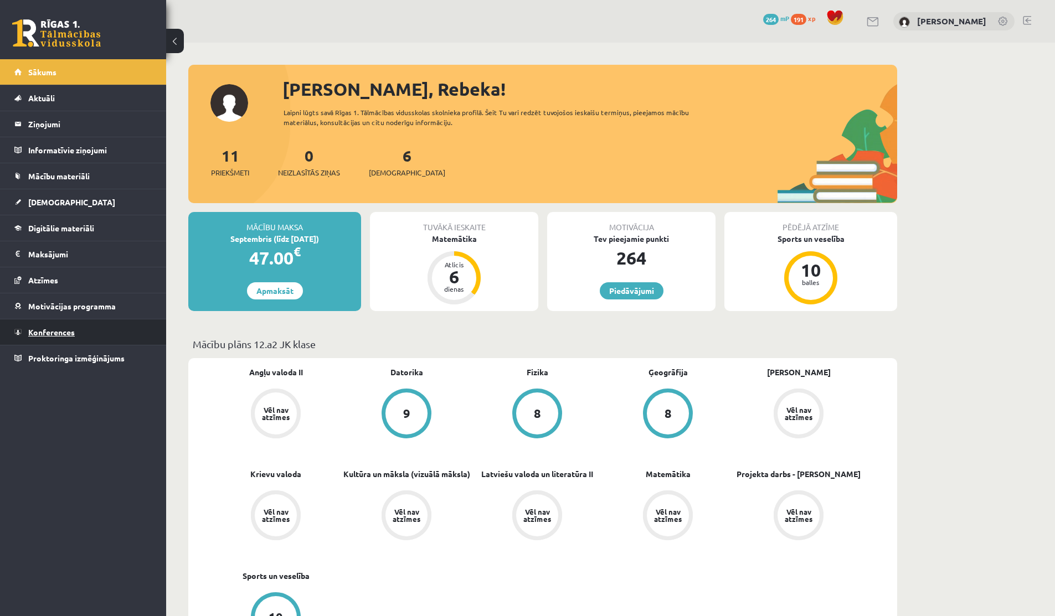
click at [48, 321] on link "Konferences" at bounding box center [83, 331] width 138 height 25
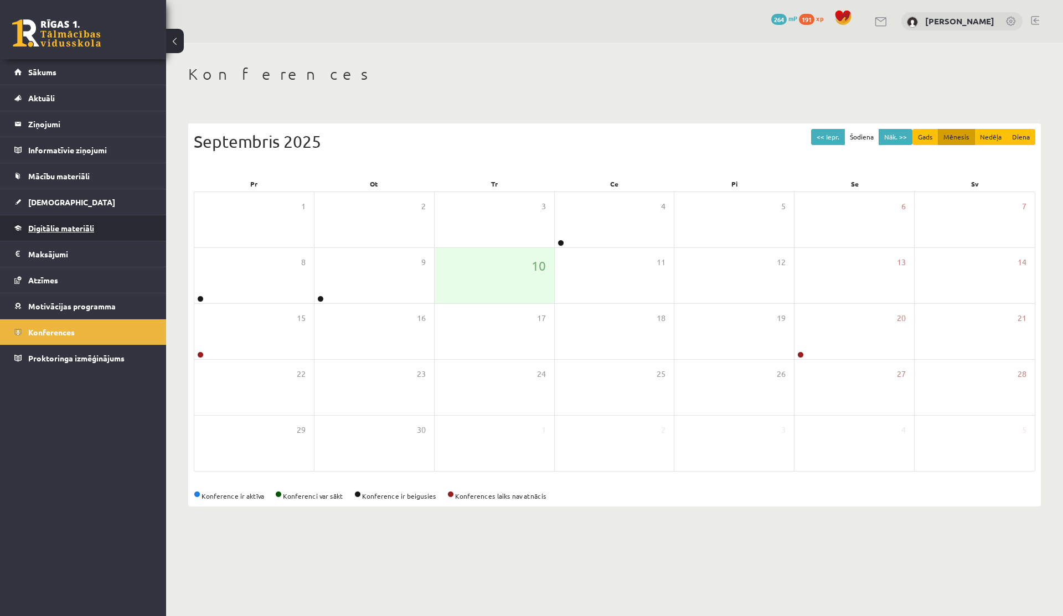
click at [55, 233] on link "Digitālie materiāli" at bounding box center [83, 227] width 138 height 25
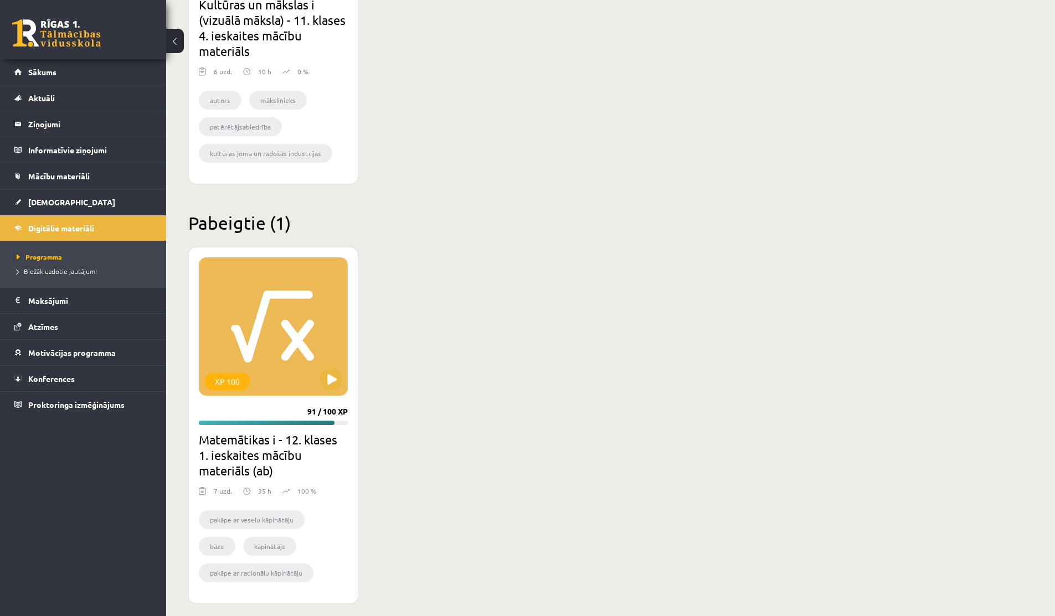
scroll to position [896, 0]
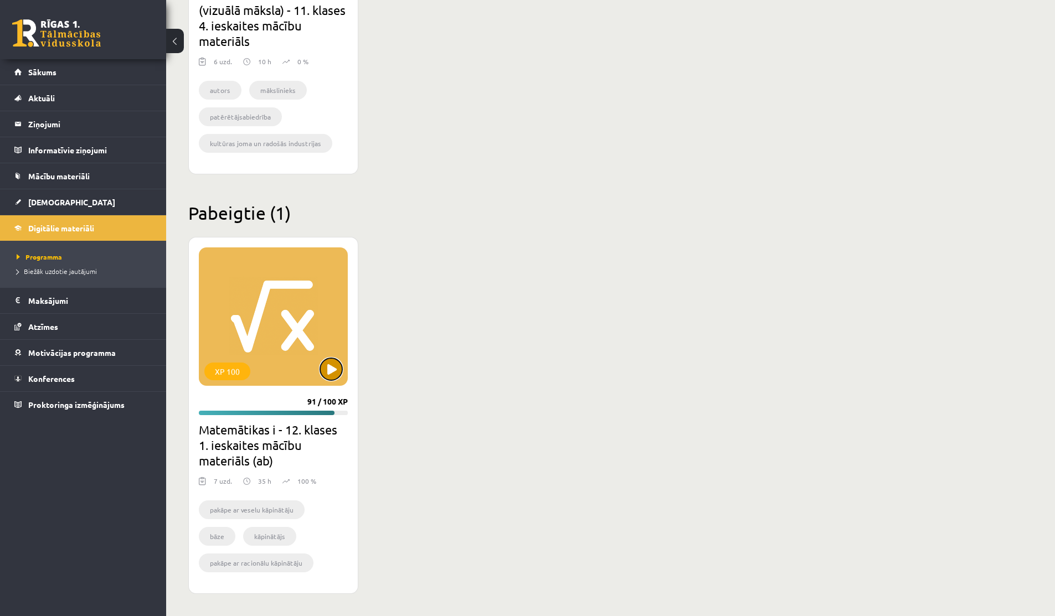
click at [326, 368] on button at bounding box center [331, 369] width 22 height 22
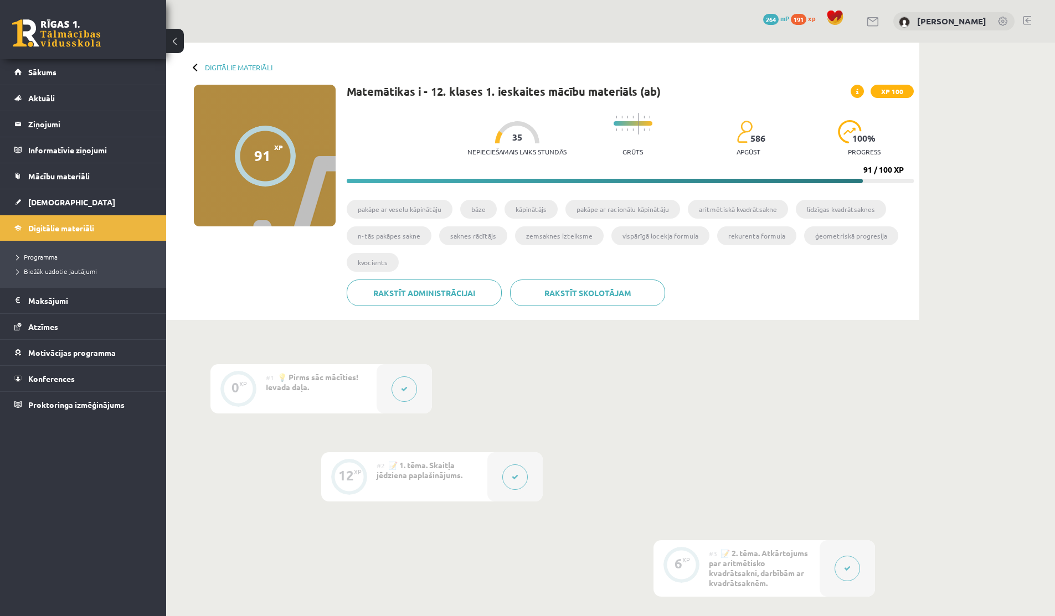
click at [204, 61] on div "Digitālie materiāli 91 XP XP 100 91 / 100 XP Matemātikas i - 12. klases 1. iesk…" at bounding box center [542, 181] width 753 height 277
click at [96, 67] on link "Sākums" at bounding box center [83, 71] width 138 height 25
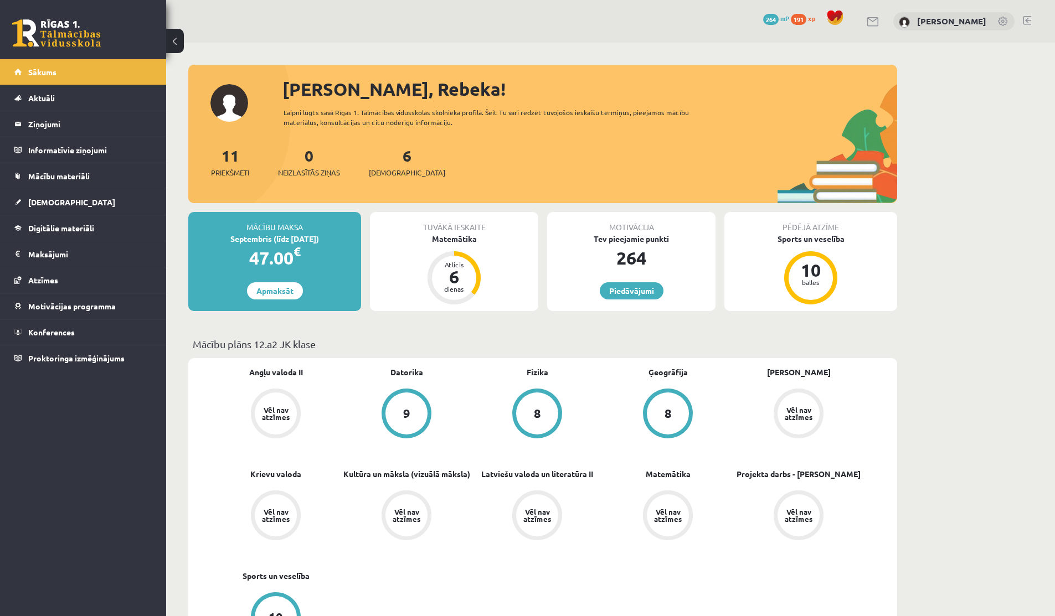
click at [1005, 17] on link at bounding box center [1003, 22] width 11 height 11
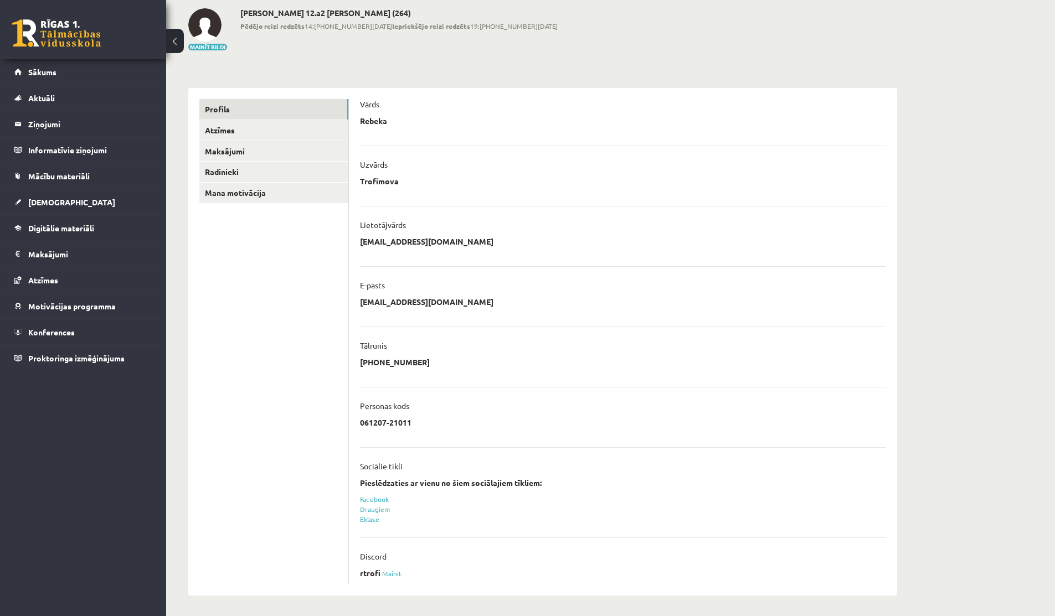
scroll to position [58, 0]
click at [85, 80] on link "Sākums" at bounding box center [83, 71] width 138 height 25
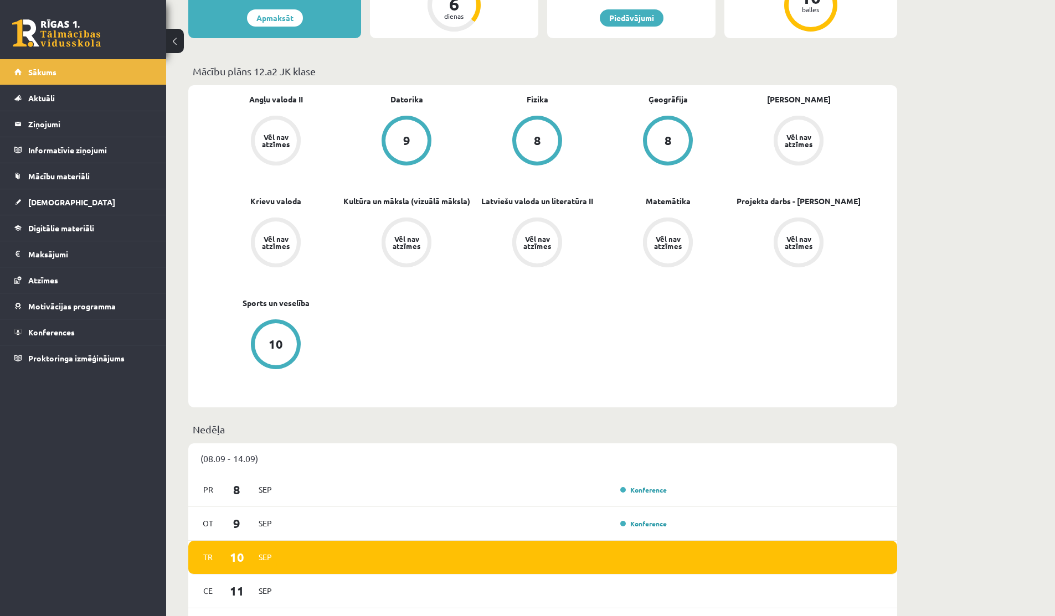
scroll to position [291, 0]
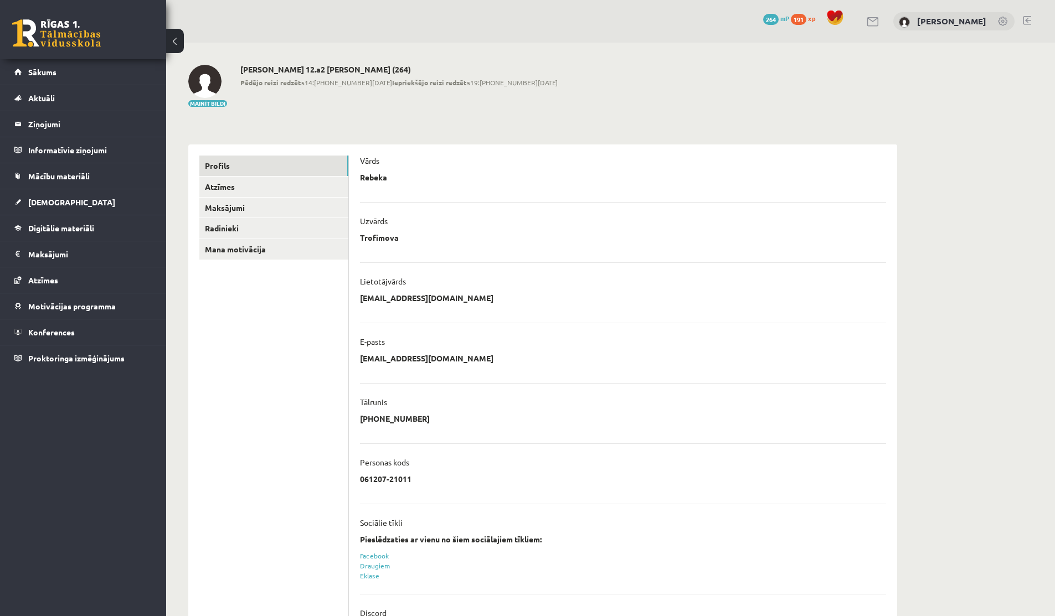
scroll to position [58, 0]
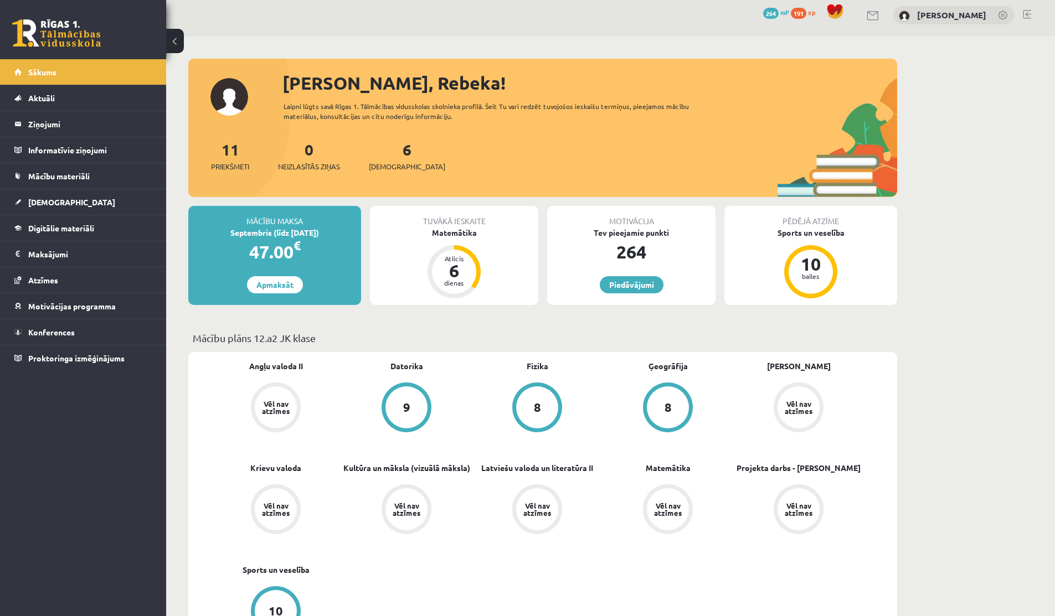
scroll to position [7, 0]
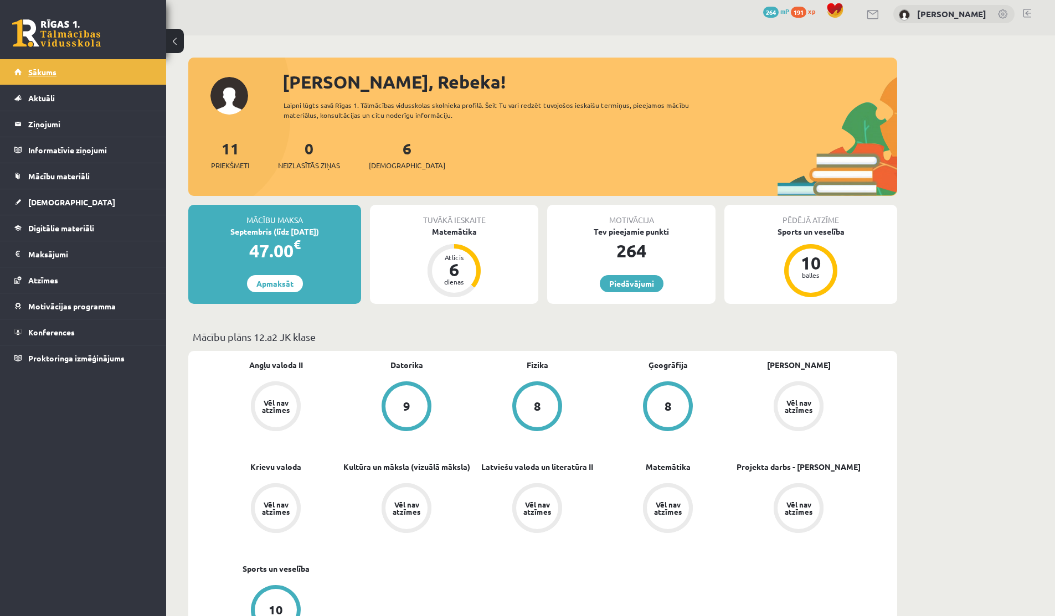
click at [44, 71] on span "Sākums" at bounding box center [42, 72] width 28 height 10
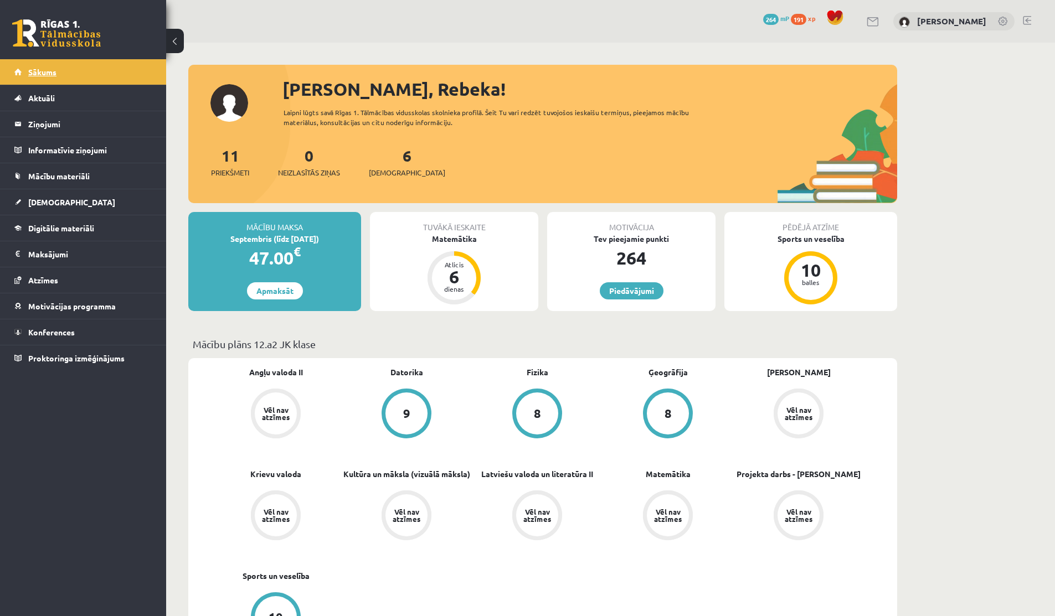
click at [77, 82] on link "Sākums" at bounding box center [83, 71] width 138 height 25
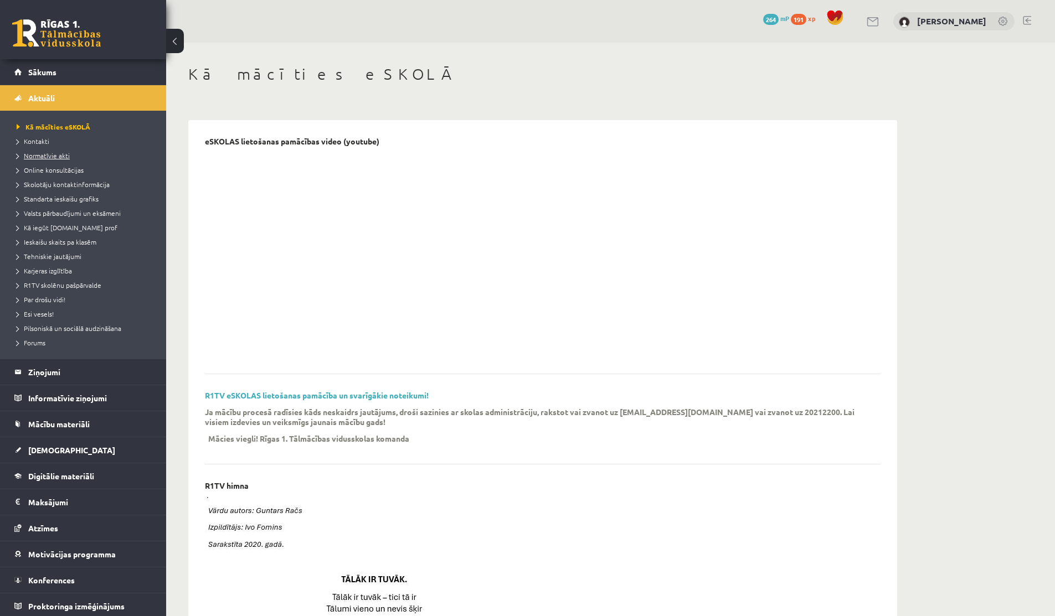
click at [30, 152] on span "Normatīvie akti" at bounding box center [43, 155] width 53 height 9
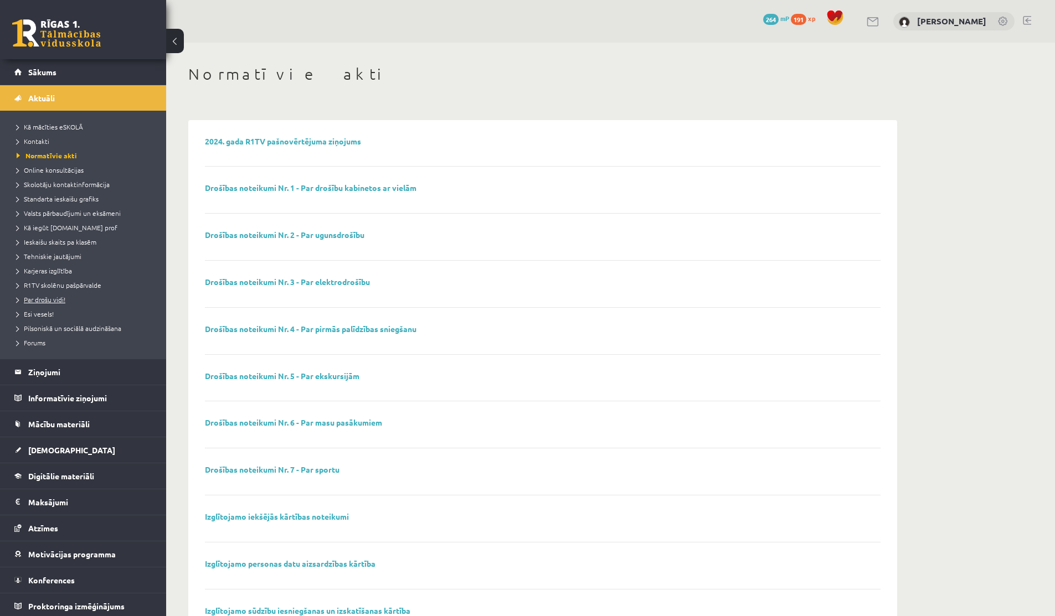
click at [86, 296] on link "Par drošu vidi!" at bounding box center [86, 300] width 138 height 10
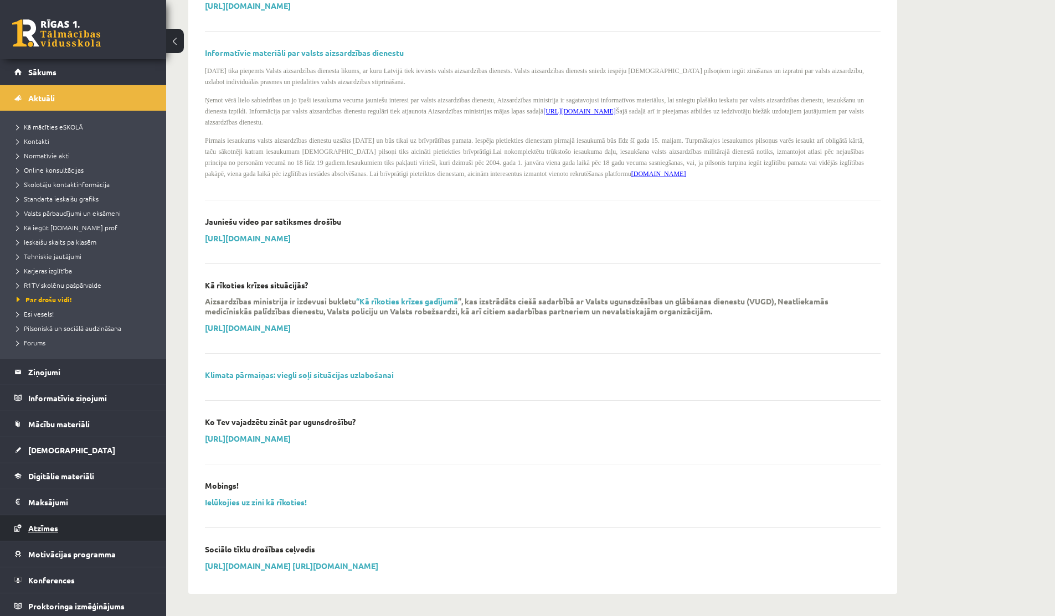
scroll to position [3, 0]
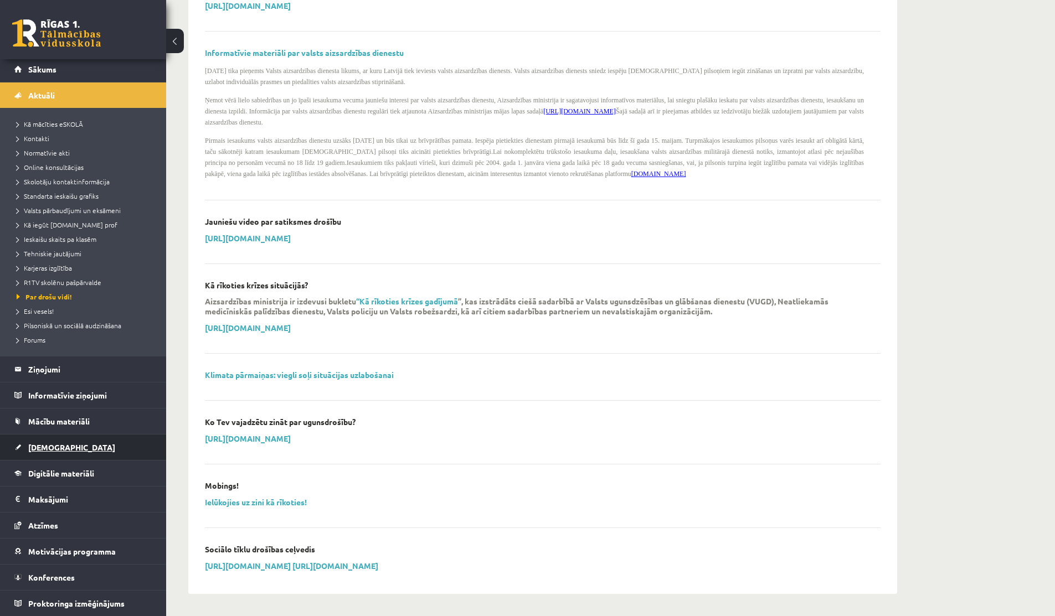
click at [40, 456] on link "[DEMOGRAPHIC_DATA]" at bounding box center [83, 447] width 138 height 25
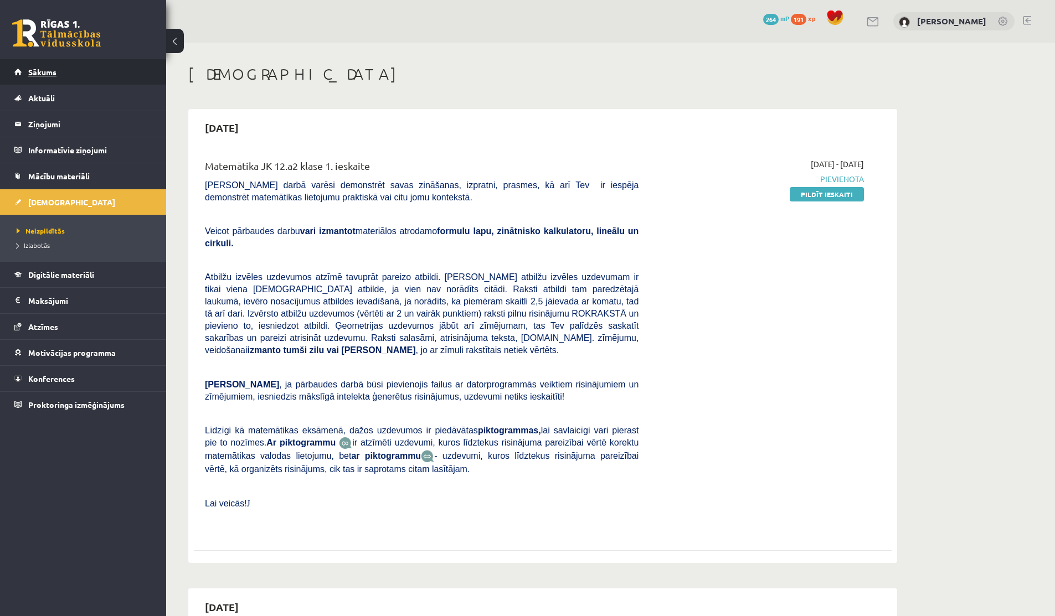
click at [35, 70] on span "Sākums" at bounding box center [42, 72] width 28 height 10
